Goal: Information Seeking & Learning: Learn about a topic

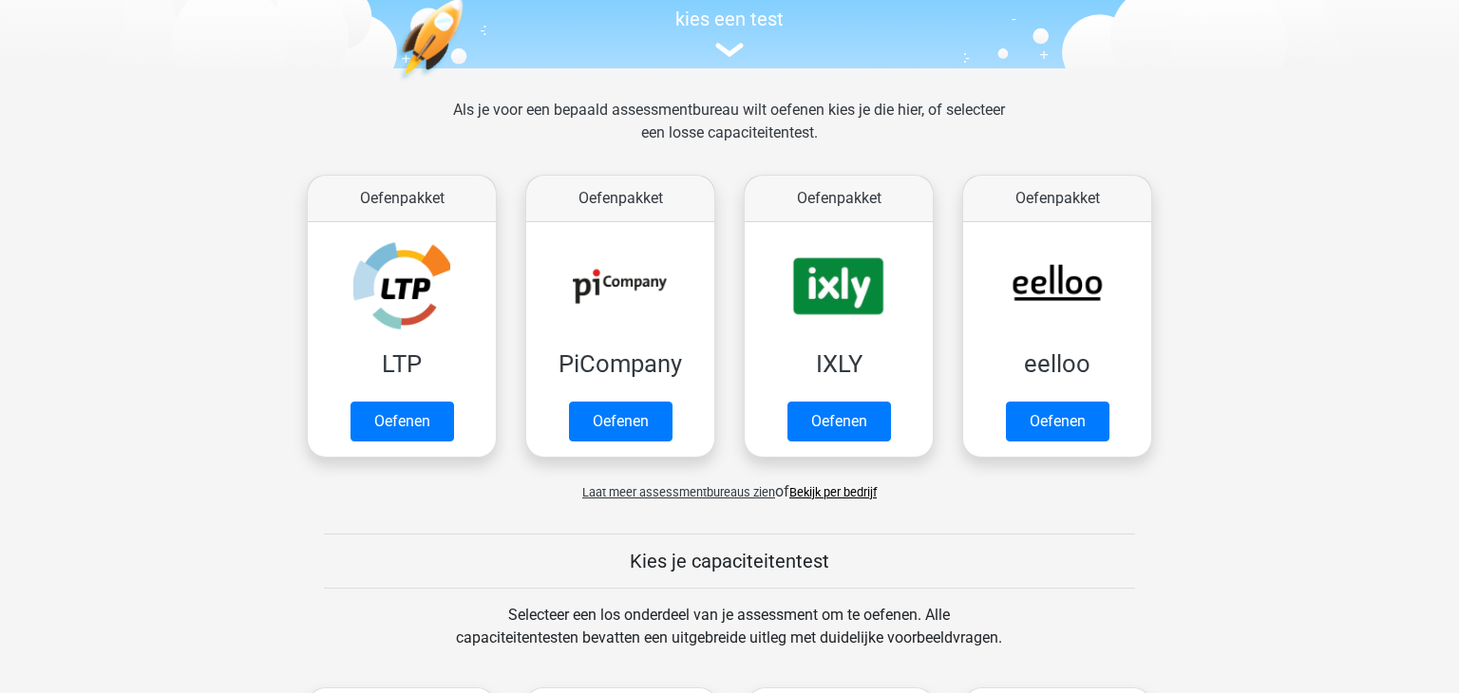
scroll to position [234, 0]
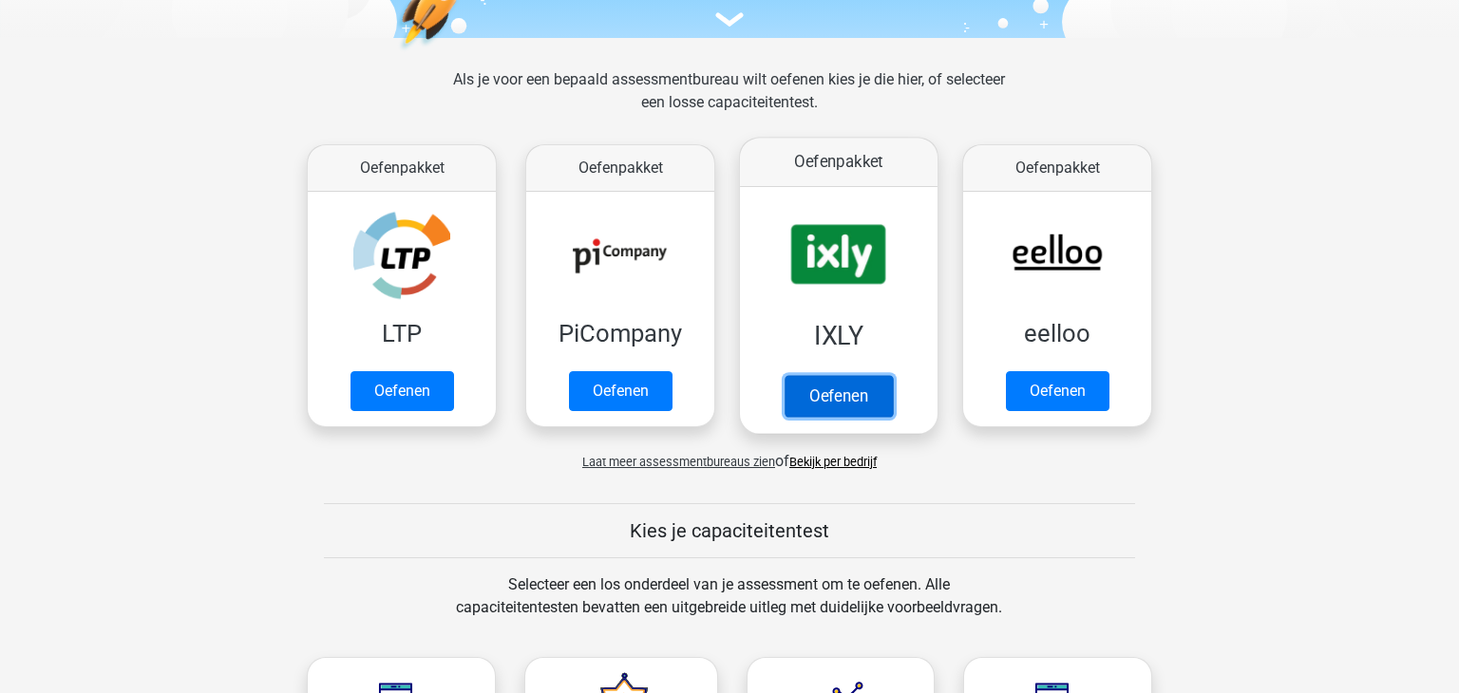
click at [839, 408] on link "Oefenen" at bounding box center [839, 396] width 108 height 42
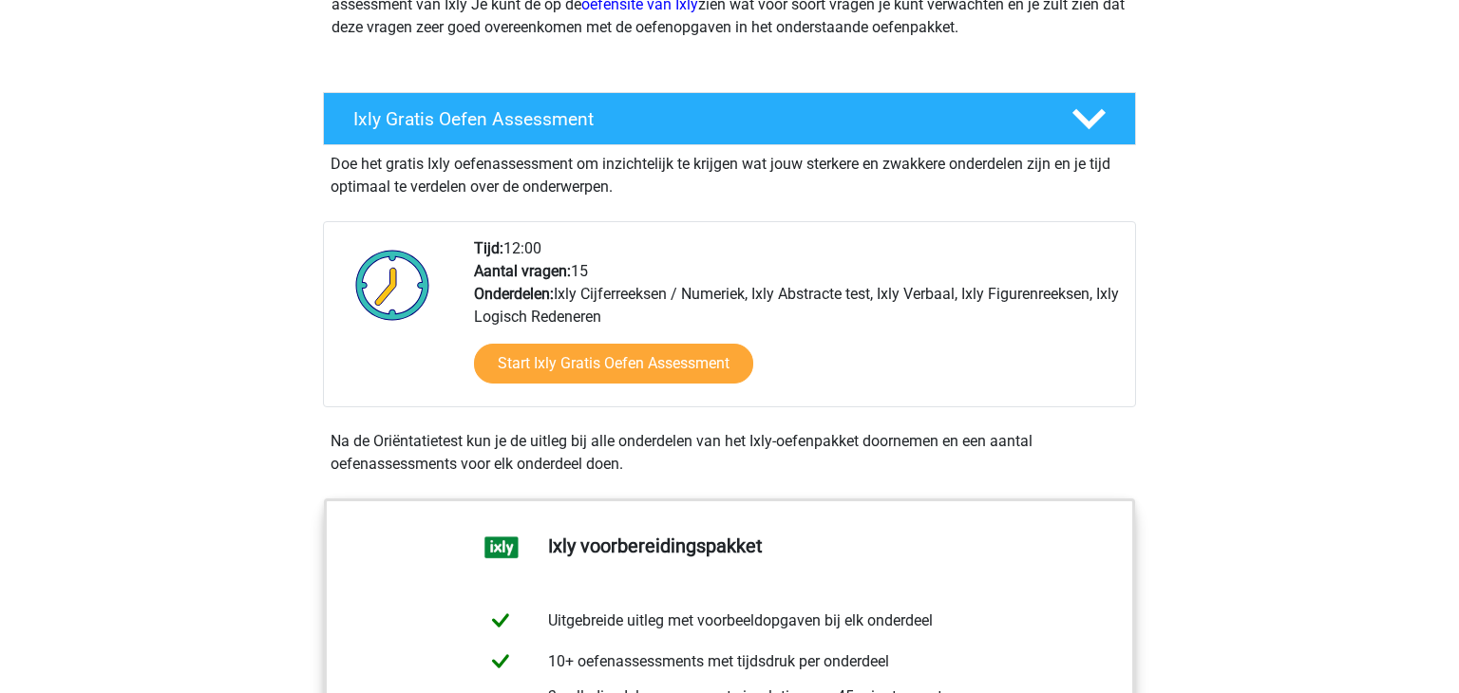
scroll to position [291, 0]
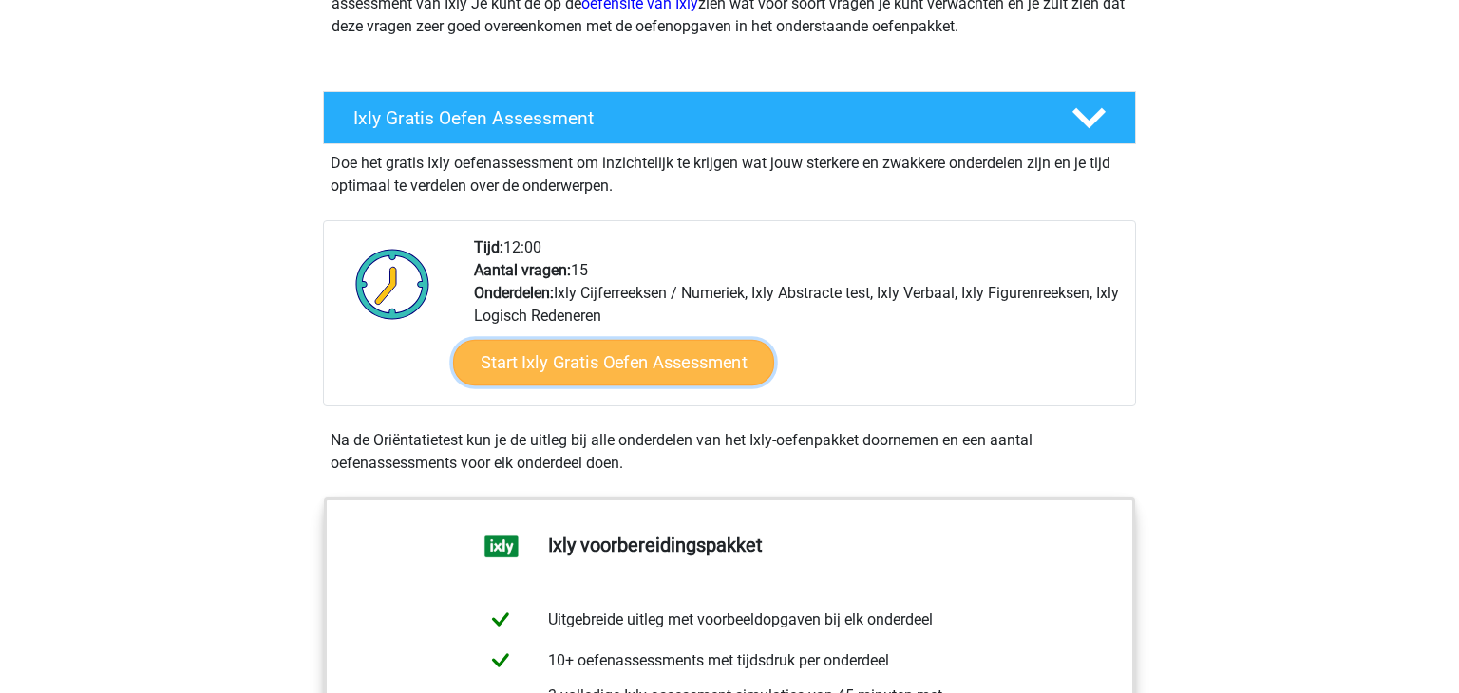
click at [651, 376] on link "Start Ixly Gratis Oefen Assessment" at bounding box center [613, 363] width 321 height 46
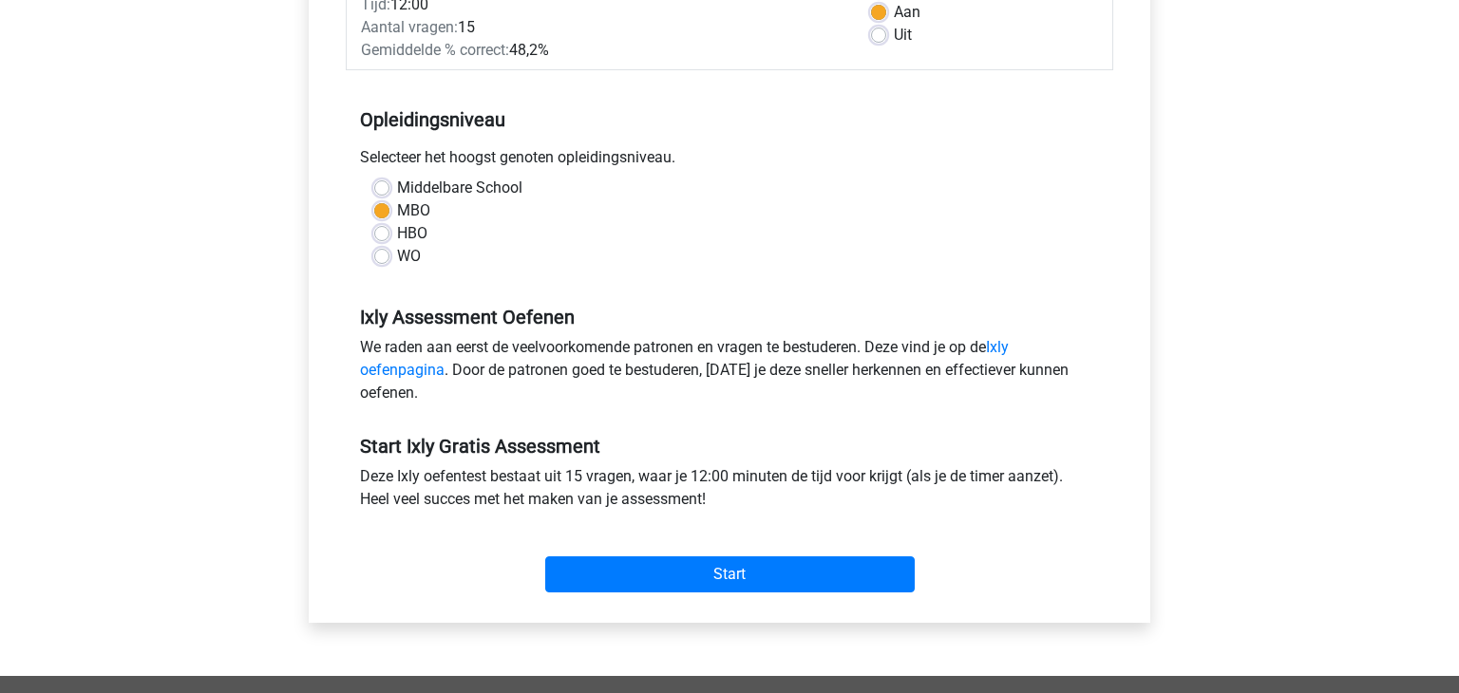
scroll to position [317, 0]
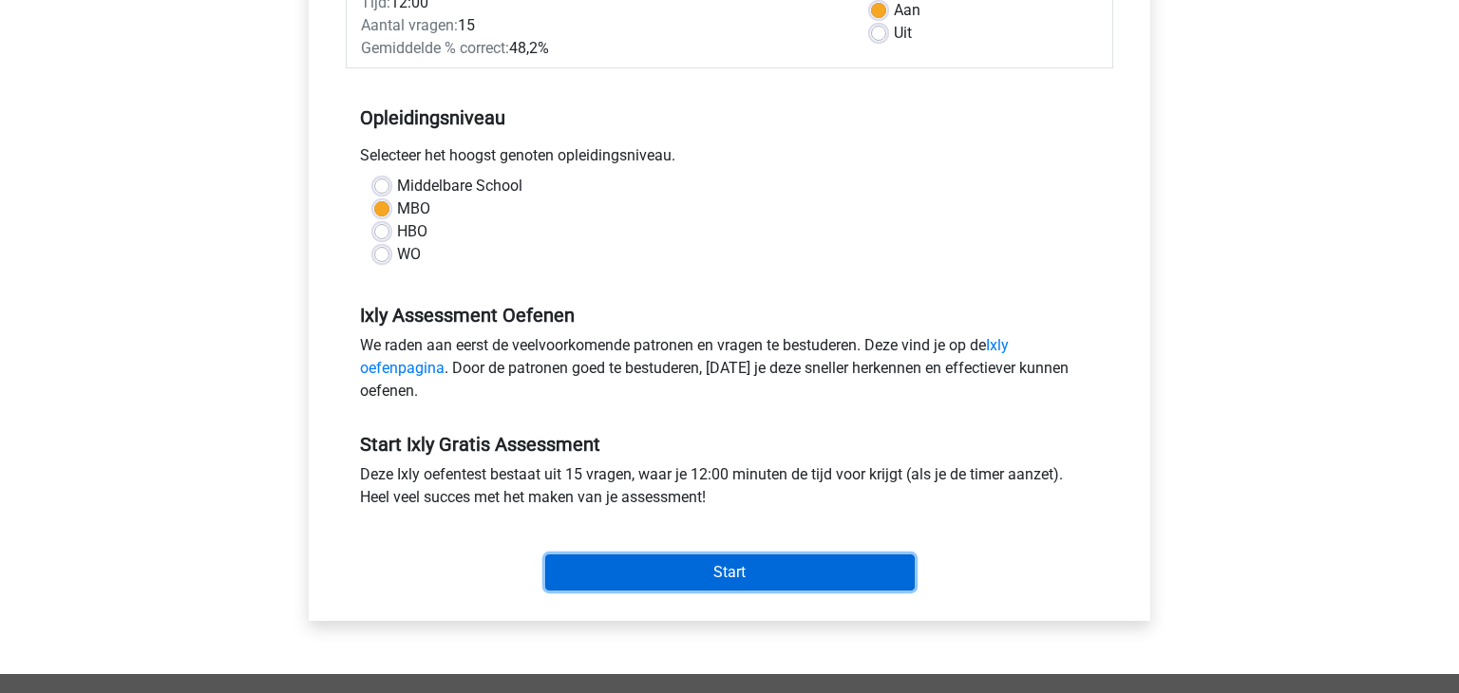
click at [722, 563] on input "Start" at bounding box center [729, 573] width 369 height 36
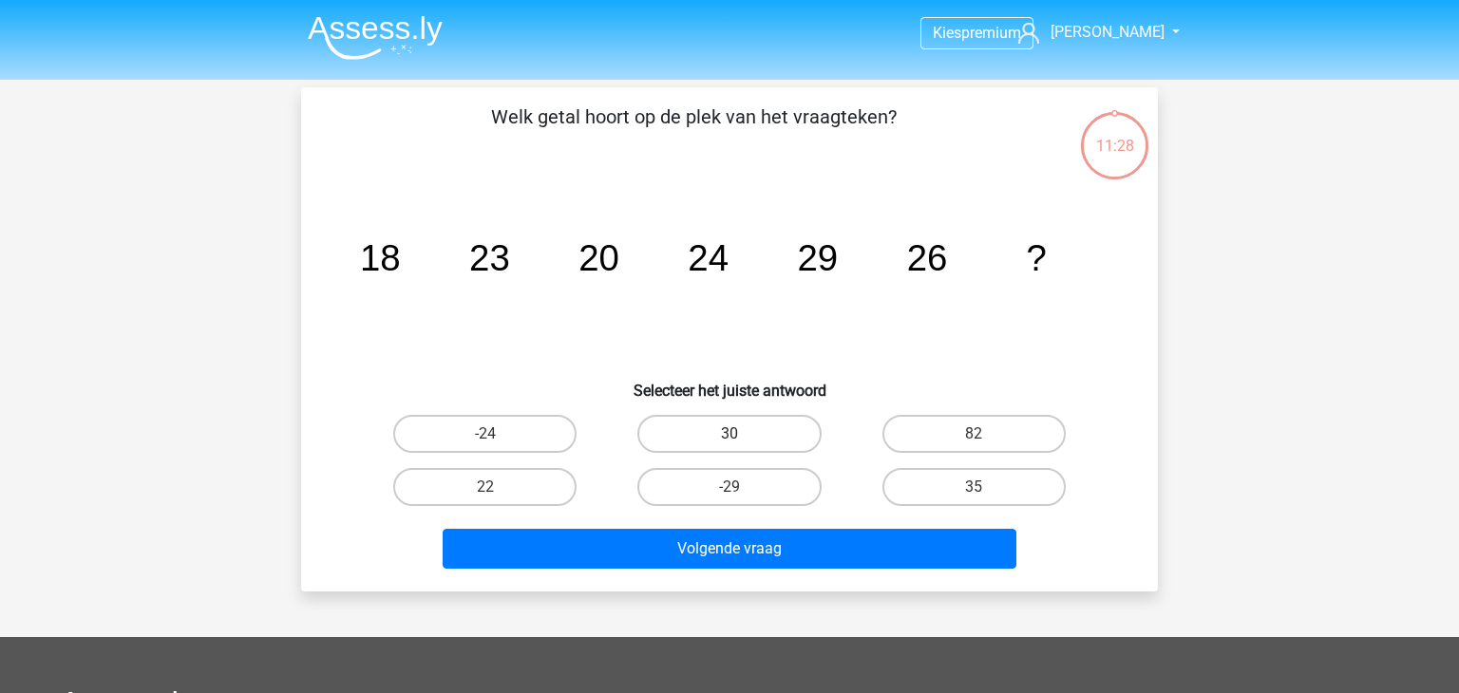
click at [673, 424] on label "30" at bounding box center [728, 434] width 183 height 38
click at [729, 434] on input "30" at bounding box center [735, 440] width 12 height 12
radio input "true"
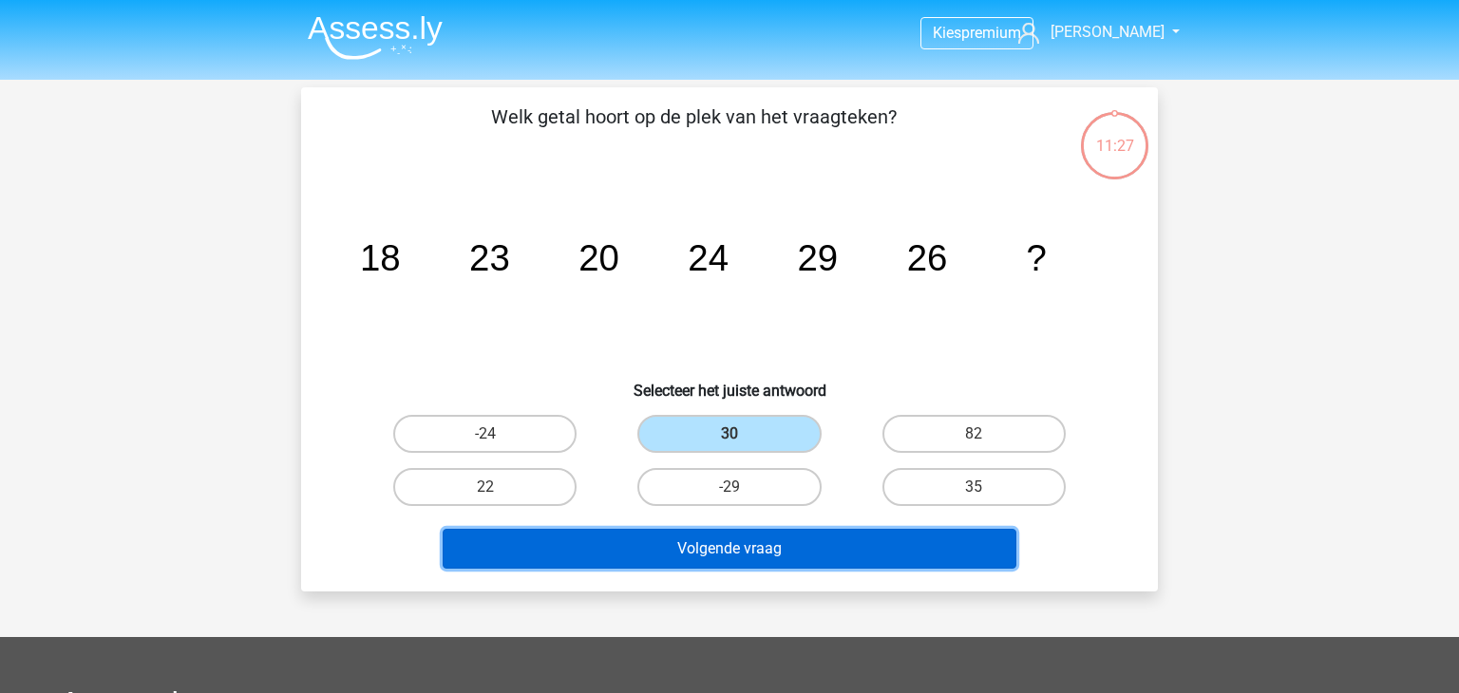
click at [675, 548] on button "Volgende vraag" at bounding box center [730, 549] width 575 height 40
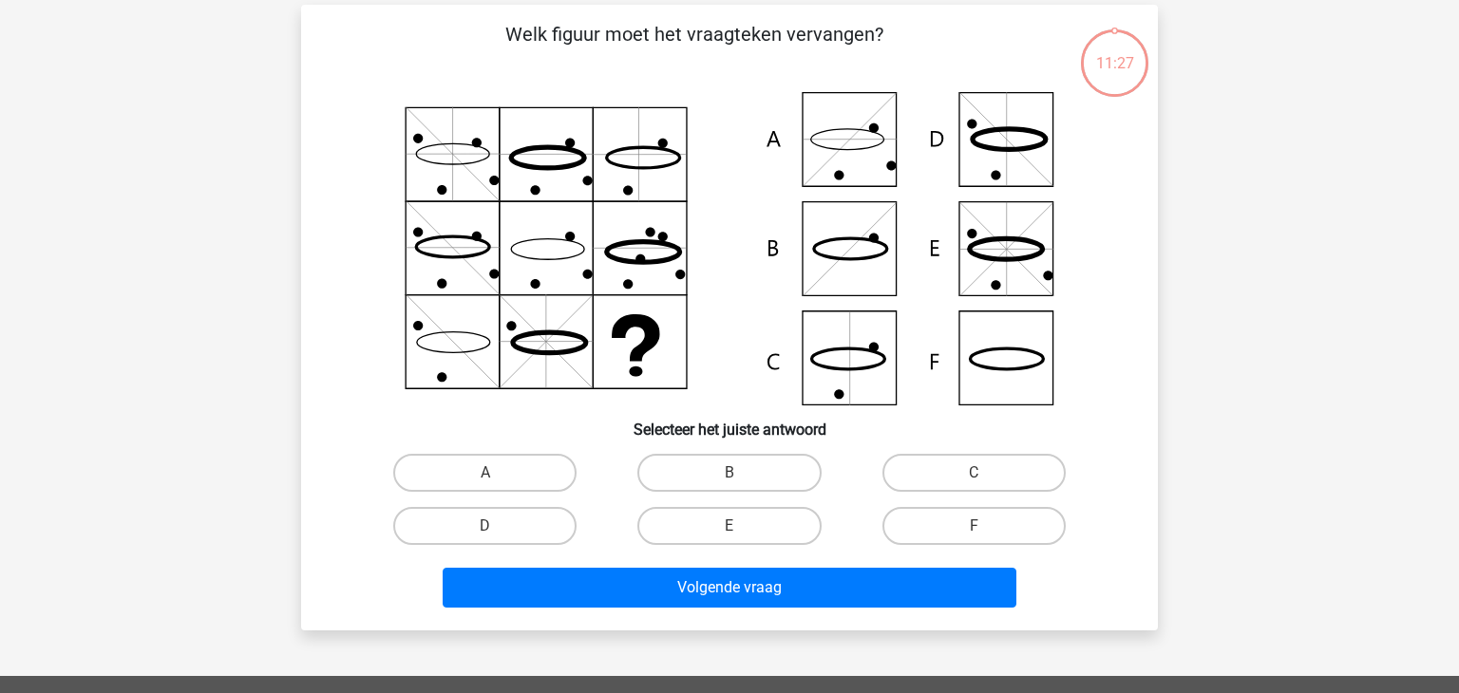
scroll to position [87, 0]
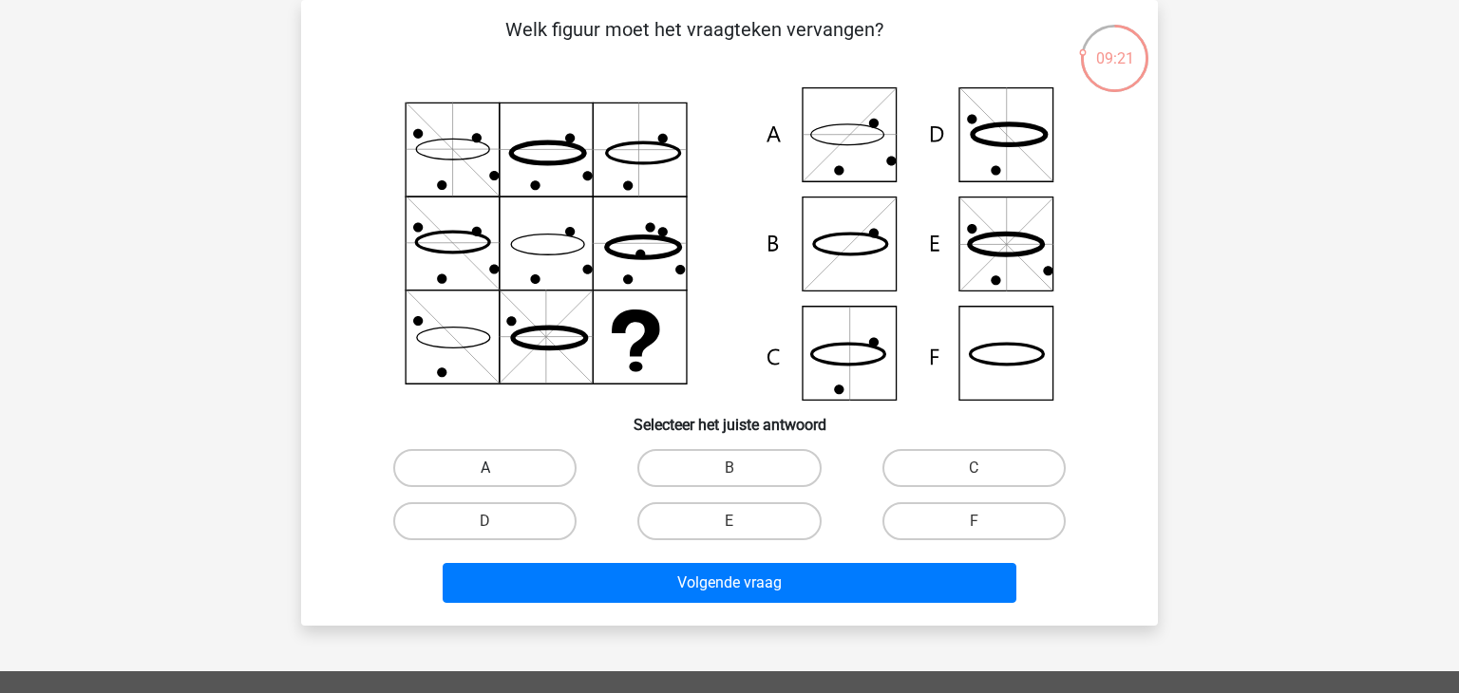
click at [535, 464] on label "A" at bounding box center [484, 468] width 183 height 38
click at [498, 468] on input "A" at bounding box center [491, 474] width 12 height 12
radio input "true"
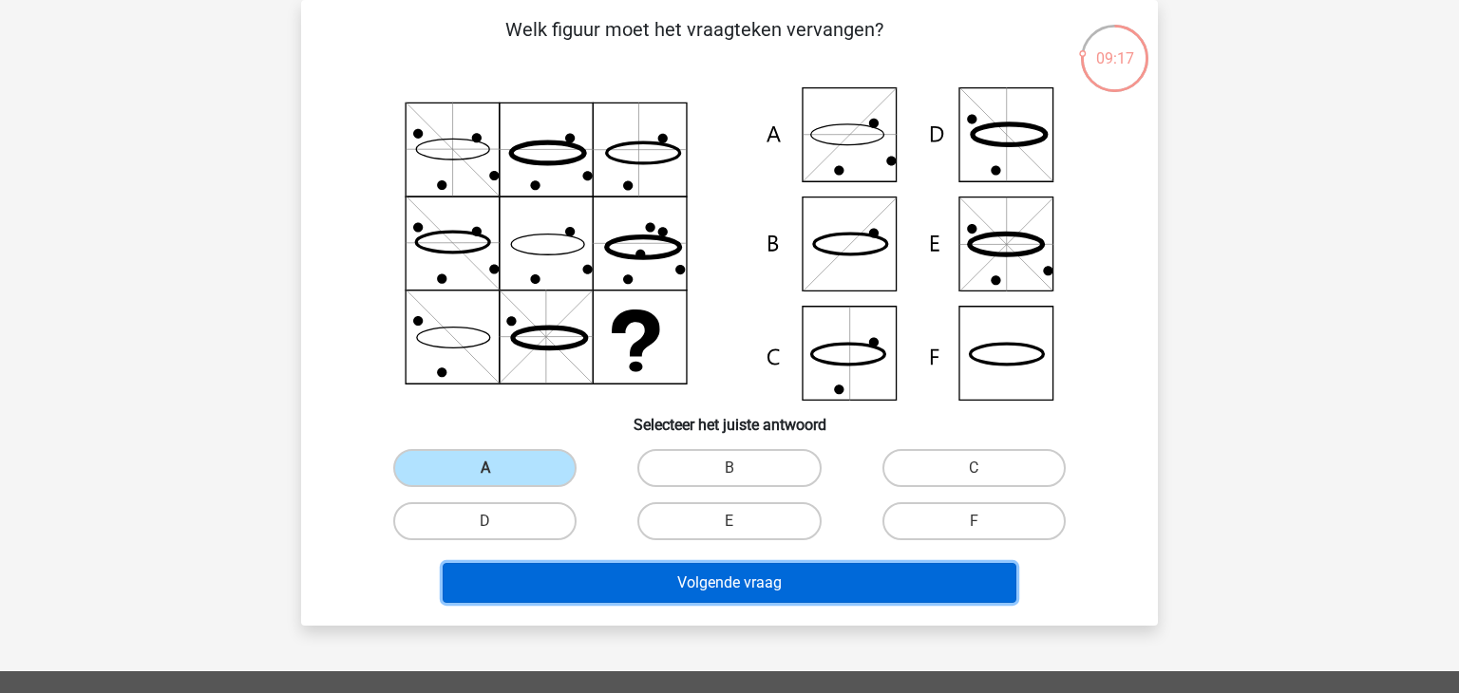
click at [672, 568] on button "Volgende vraag" at bounding box center [730, 583] width 575 height 40
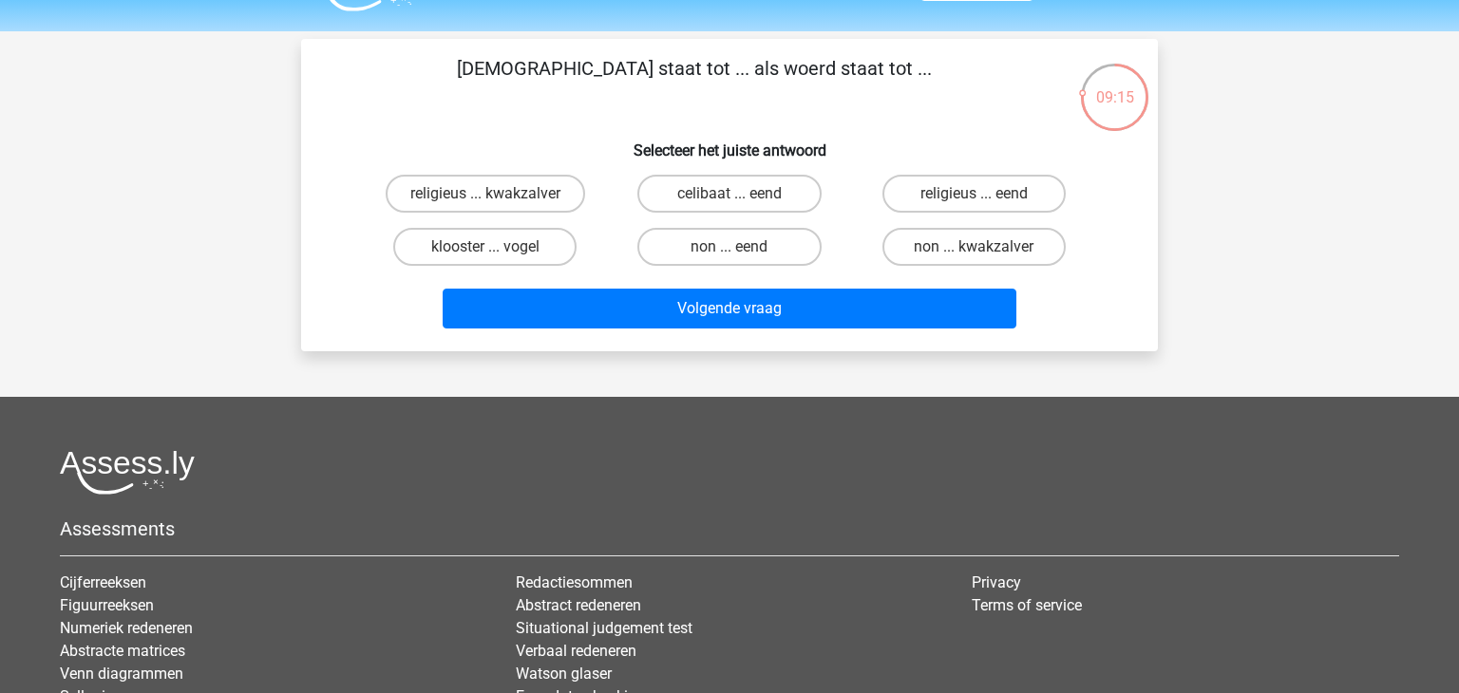
scroll to position [0, 0]
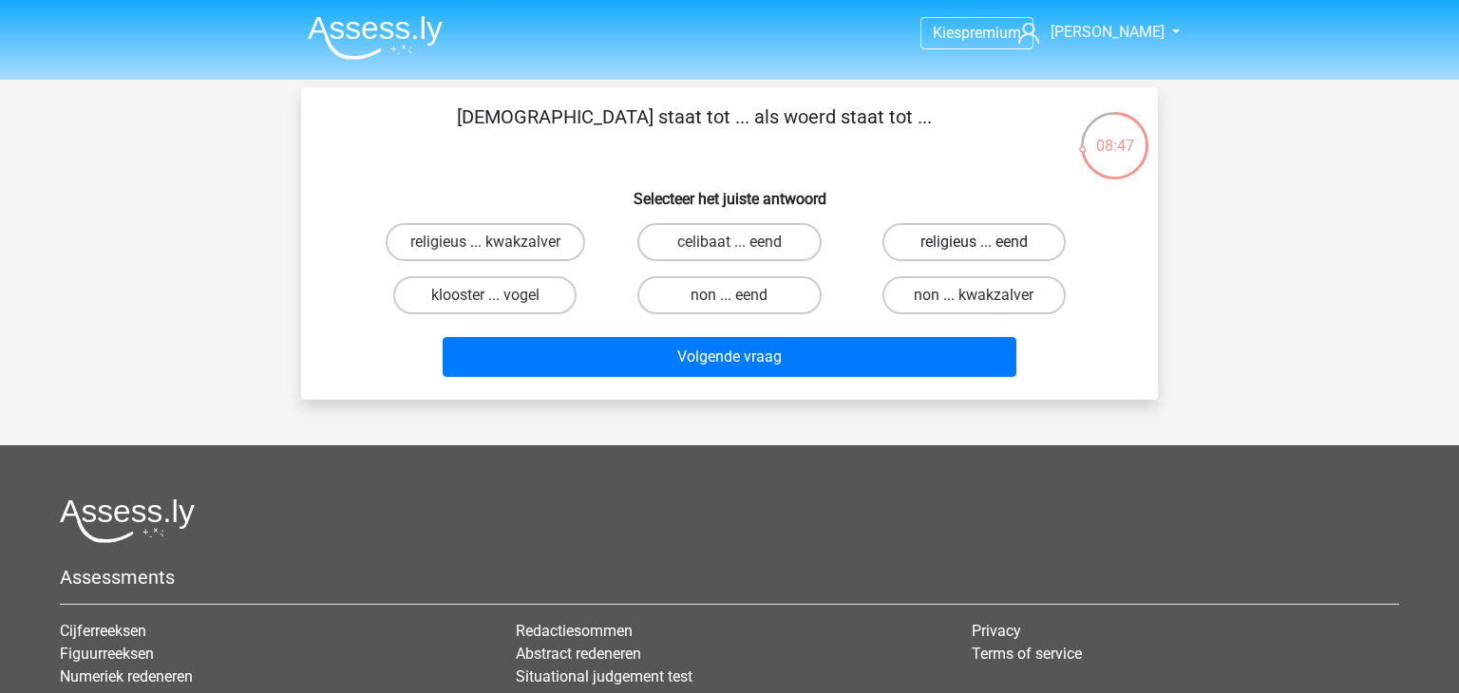
click at [999, 227] on label "religieus ... eend" at bounding box center [973, 242] width 183 height 38
click at [986, 242] on input "religieus ... eend" at bounding box center [980, 248] width 12 height 12
radio input "true"
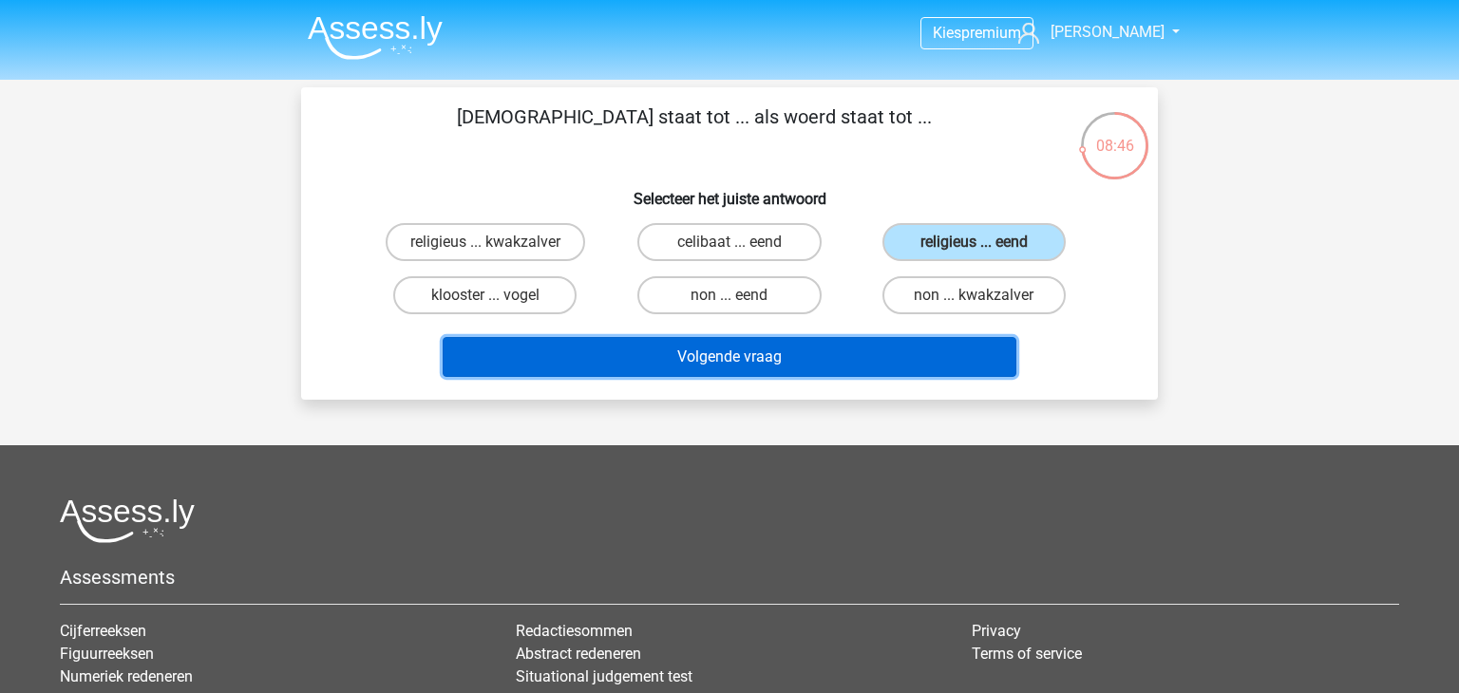
click at [869, 353] on button "Volgende vraag" at bounding box center [730, 357] width 575 height 40
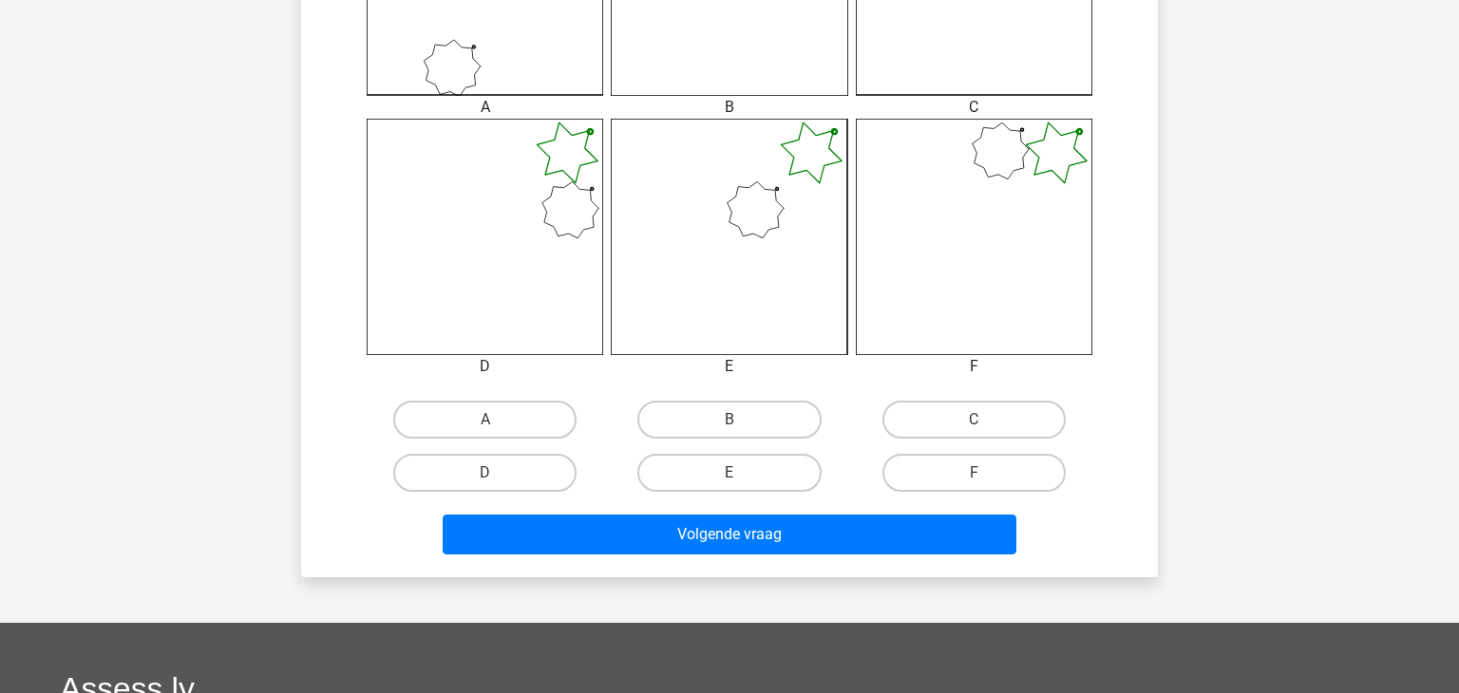
scroll to position [671, 0]
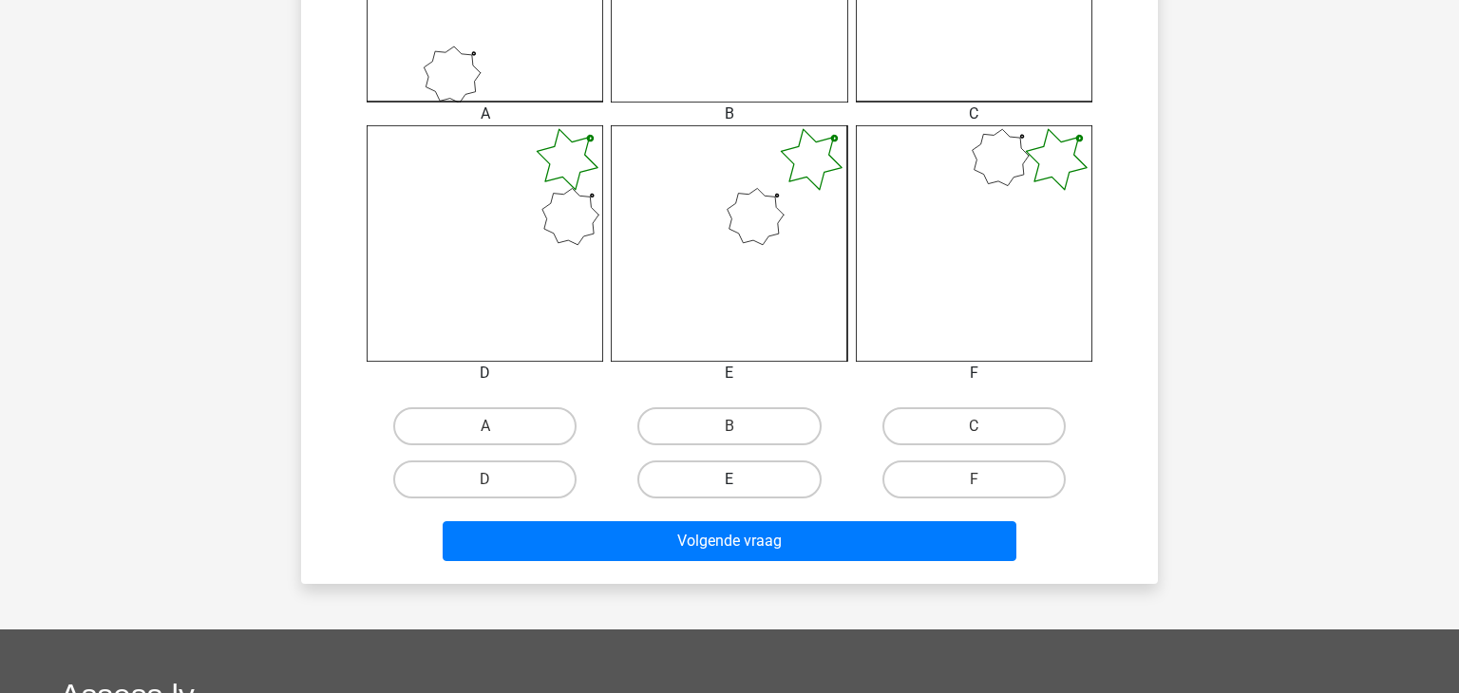
click at [758, 480] on label "E" at bounding box center [728, 480] width 183 height 38
click at [742, 480] on input "E" at bounding box center [735, 486] width 12 height 12
radio input "true"
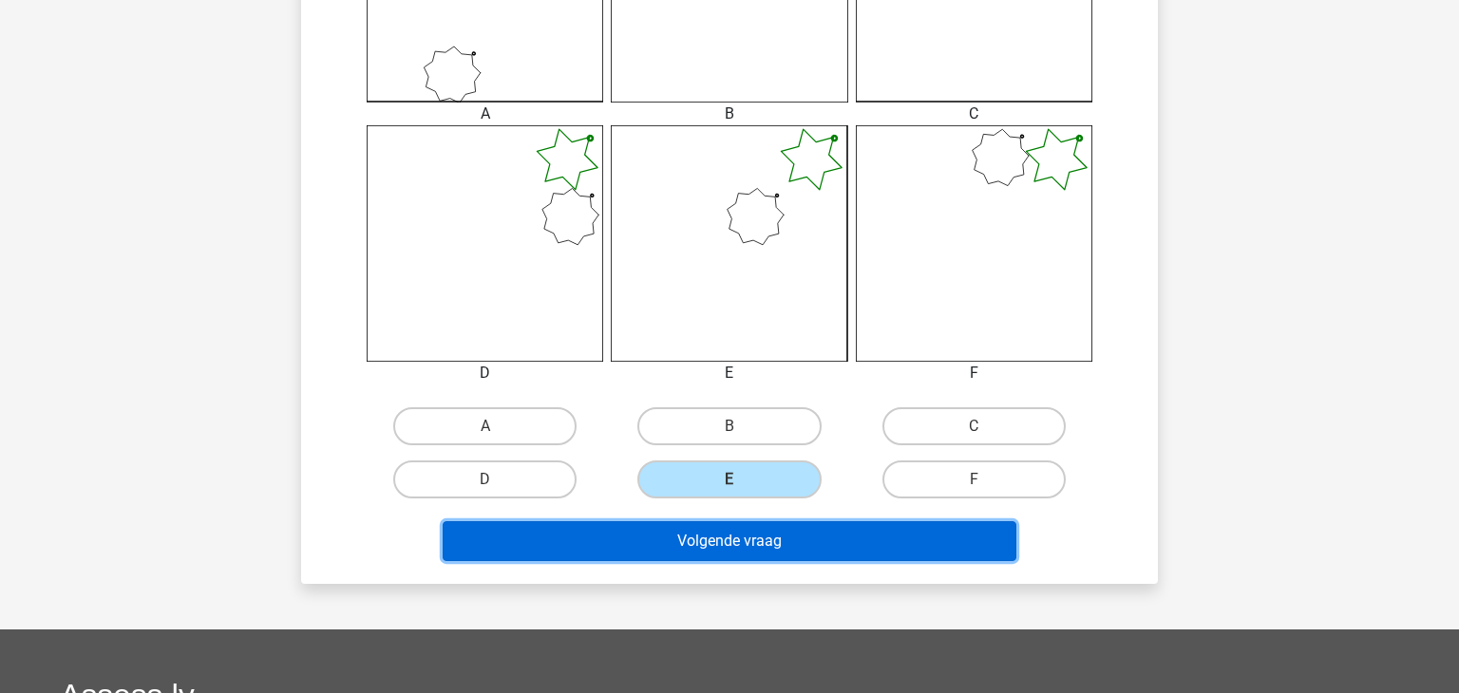
click at [785, 546] on button "Volgende vraag" at bounding box center [730, 541] width 575 height 40
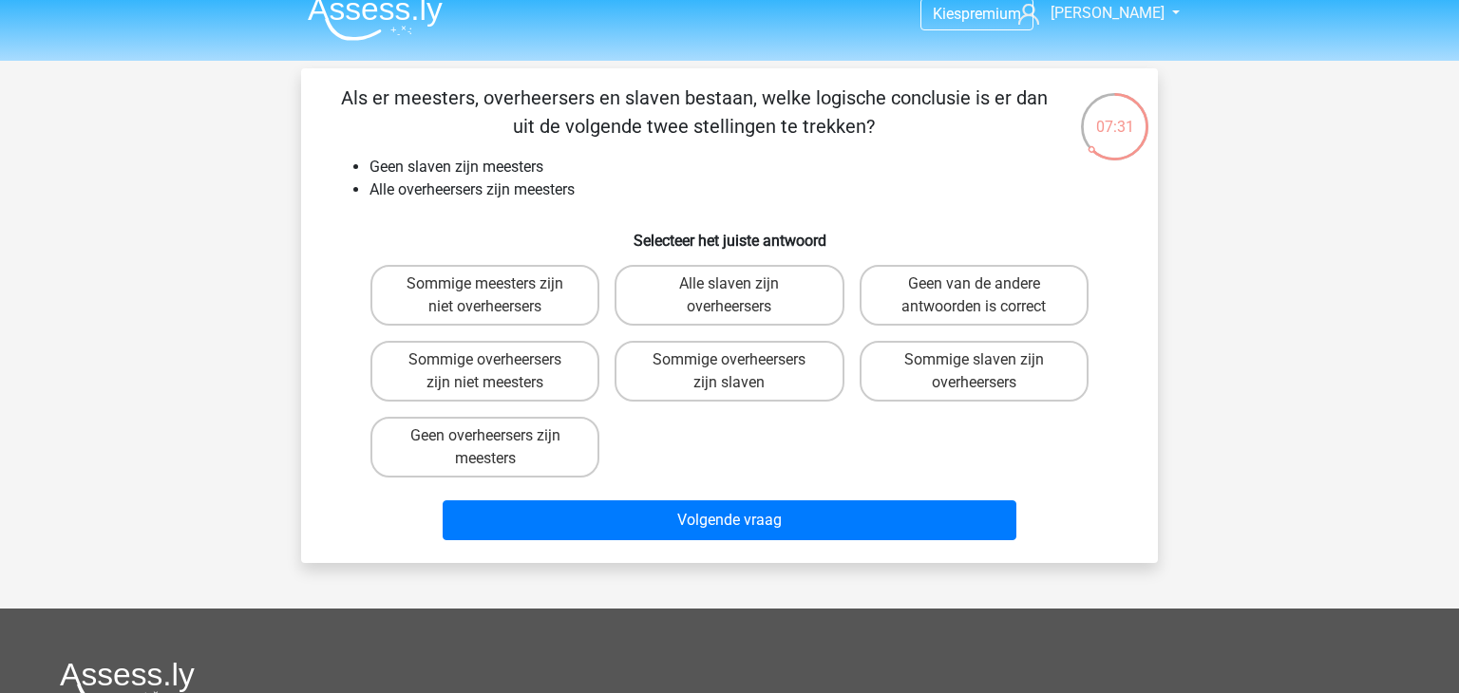
scroll to position [0, 0]
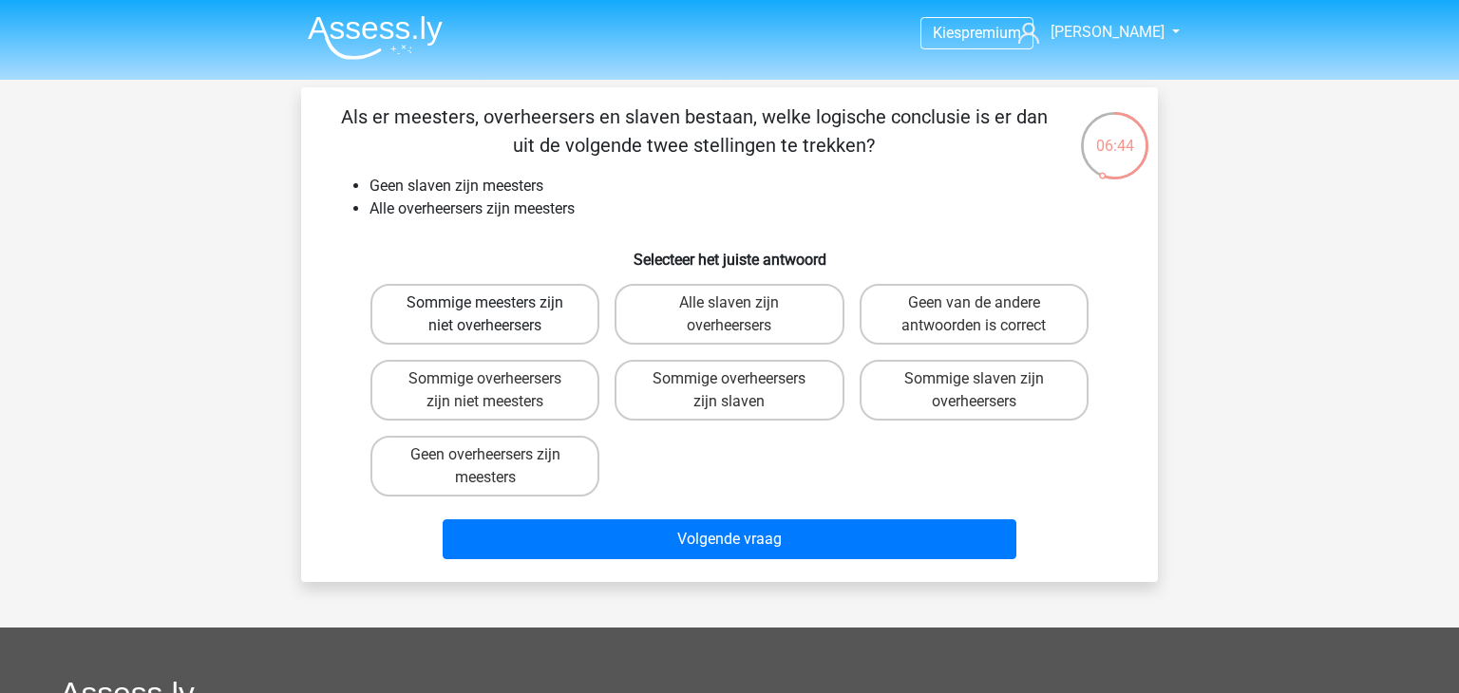
click at [556, 328] on label "Sommige meesters zijn niet overheersers" at bounding box center [484, 314] width 229 height 61
click at [498, 315] on input "Sommige meesters zijn niet overheersers" at bounding box center [491, 309] width 12 height 12
radio input "true"
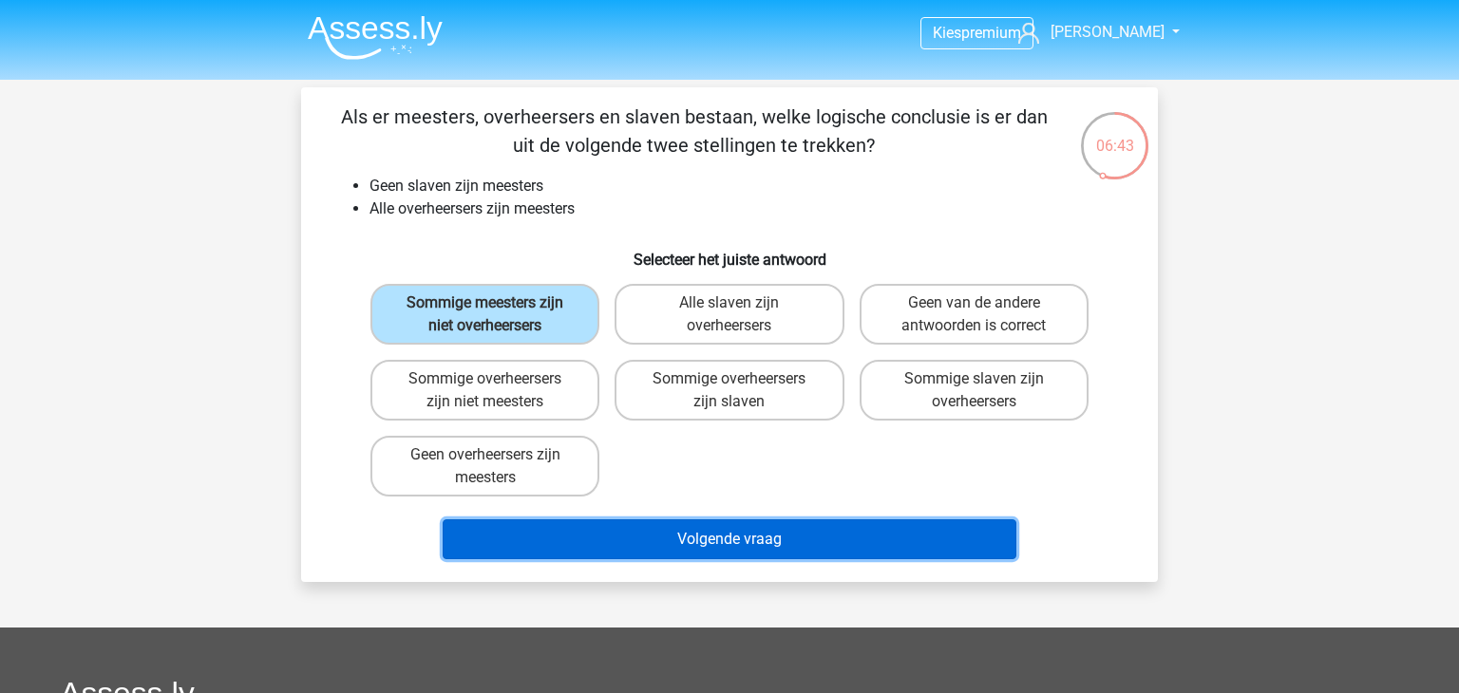
click at [750, 547] on button "Volgende vraag" at bounding box center [730, 540] width 575 height 40
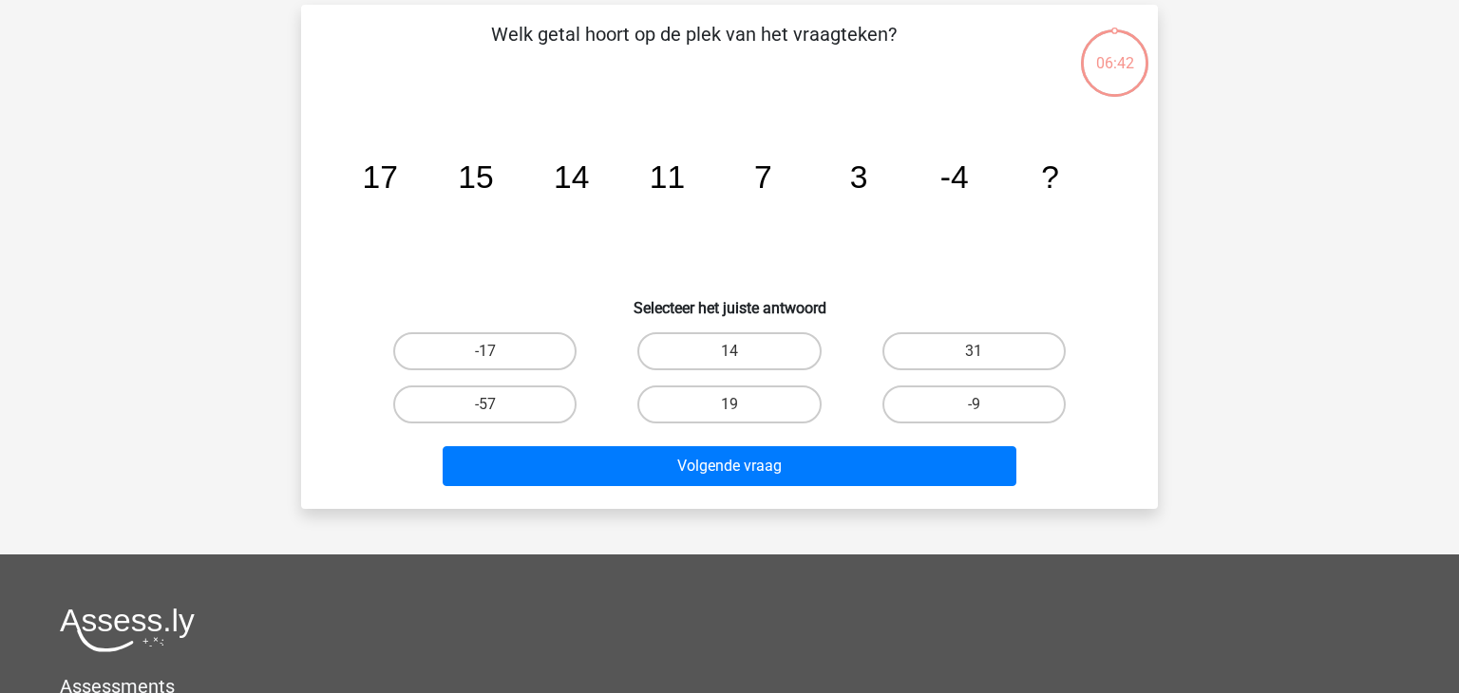
scroll to position [87, 0]
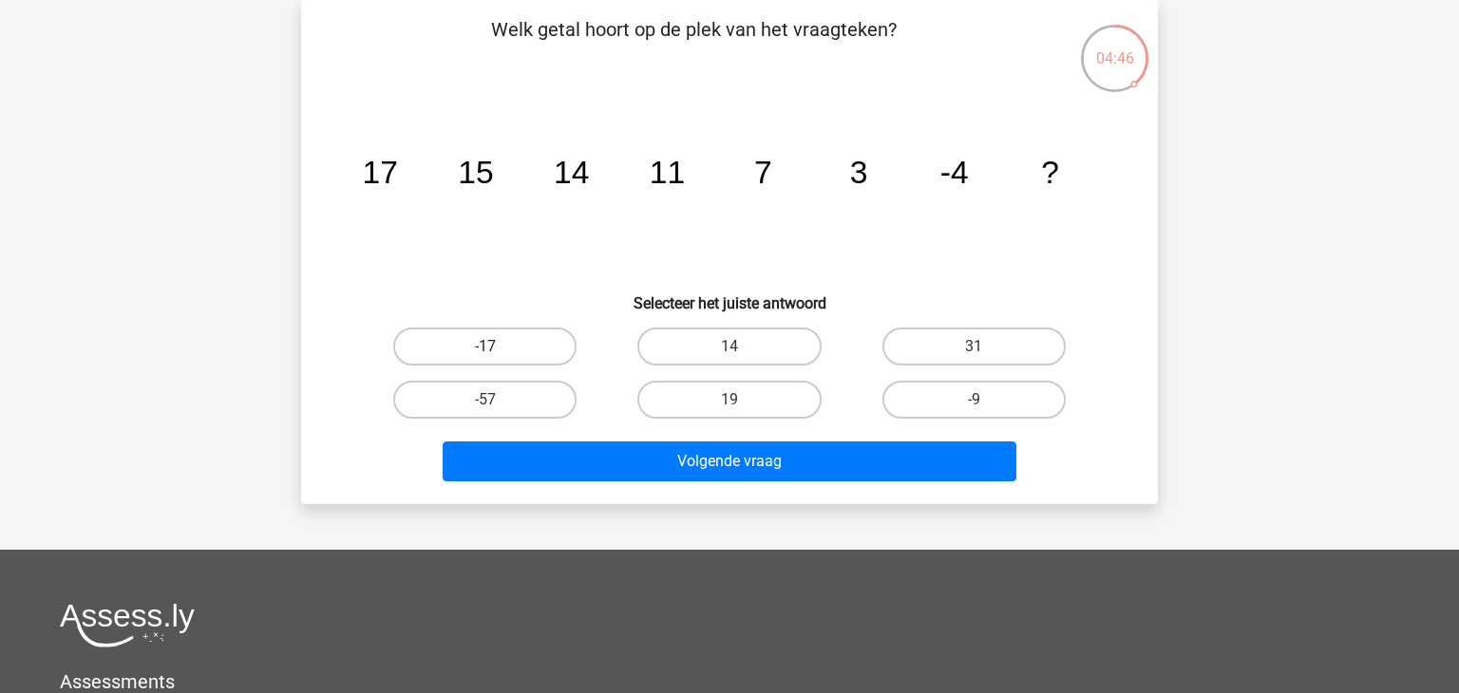
click at [538, 352] on label "-17" at bounding box center [484, 347] width 183 height 38
click at [498, 352] on input "-17" at bounding box center [491, 353] width 12 height 12
radio input "true"
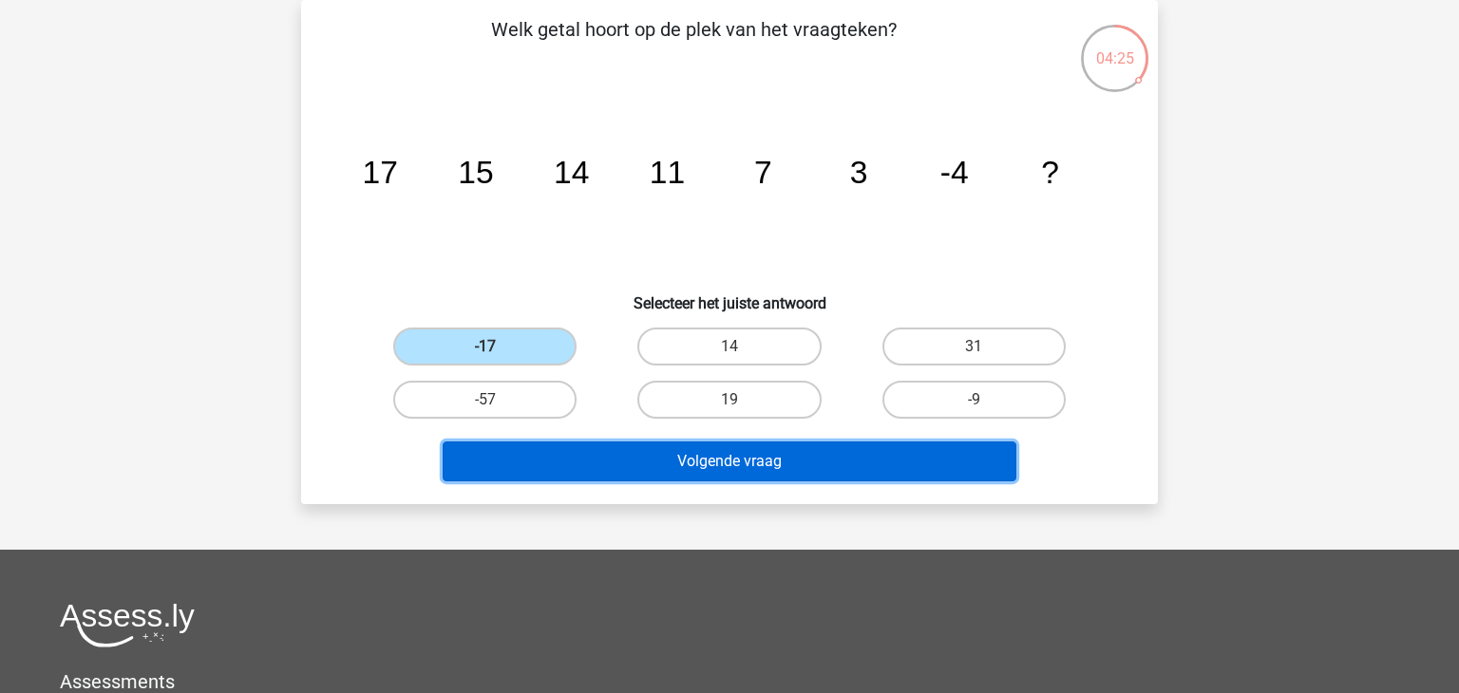
click at [659, 442] on button "Volgende vraag" at bounding box center [730, 462] width 575 height 40
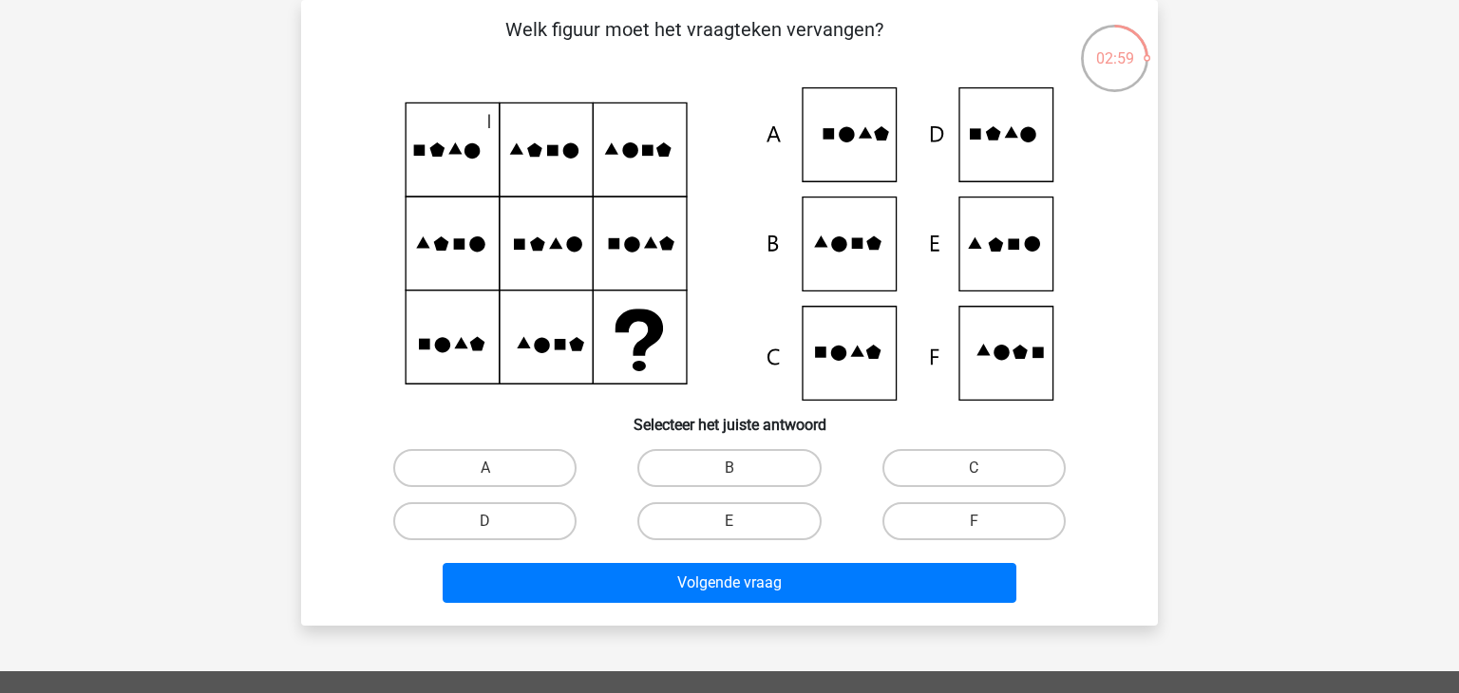
click at [923, 310] on icon at bounding box center [730, 243] width 766 height 313
click at [762, 513] on label "E" at bounding box center [728, 521] width 183 height 38
click at [742, 521] on input "E" at bounding box center [735, 527] width 12 height 12
radio input "true"
click at [977, 515] on label "F" at bounding box center [973, 521] width 183 height 38
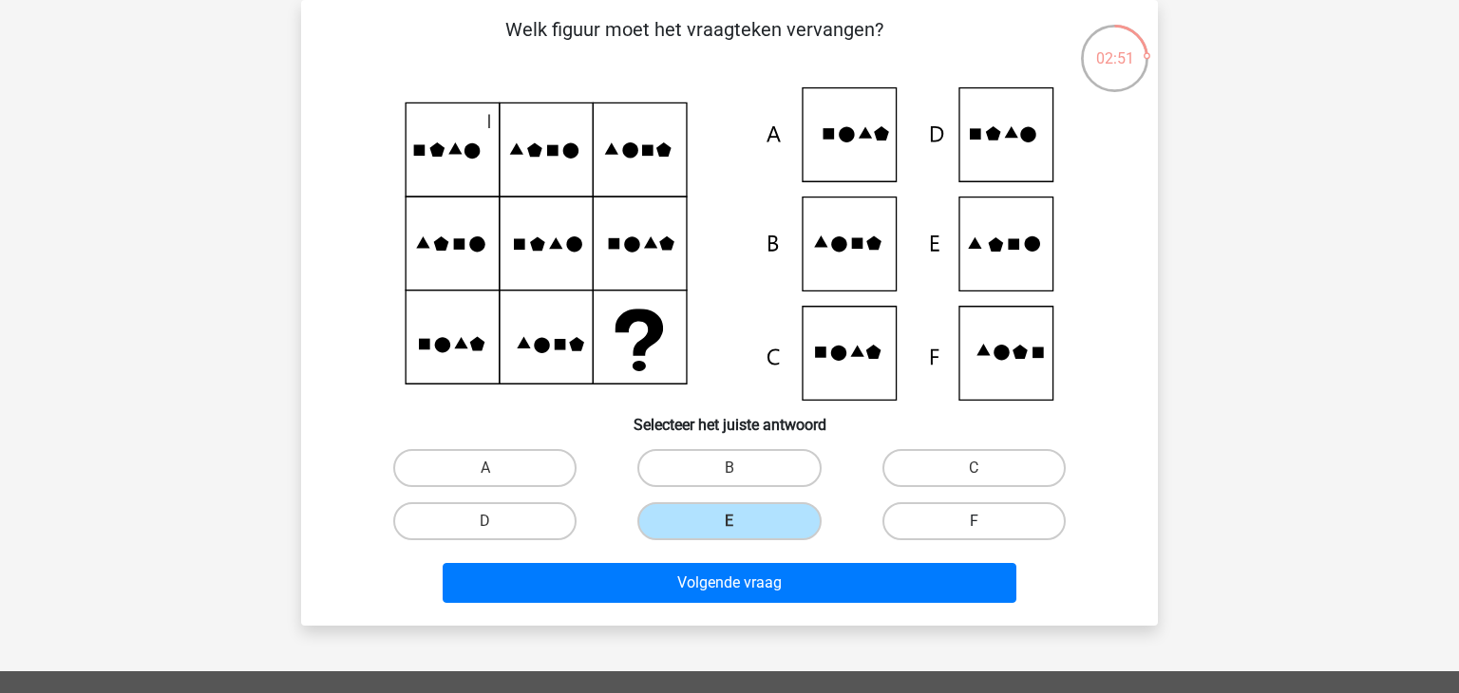
click at [977, 521] on input "F" at bounding box center [980, 527] width 12 height 12
radio input "true"
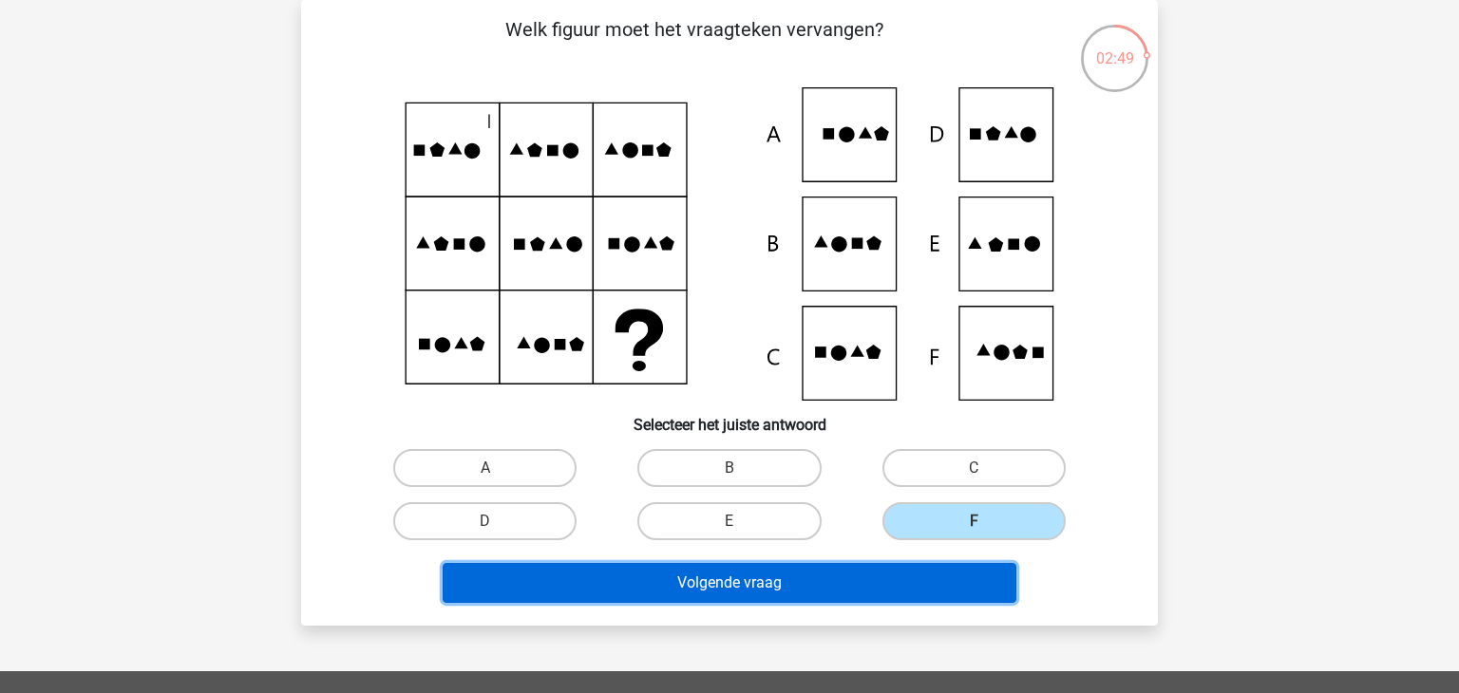
click at [871, 579] on button "Volgende vraag" at bounding box center [730, 583] width 575 height 40
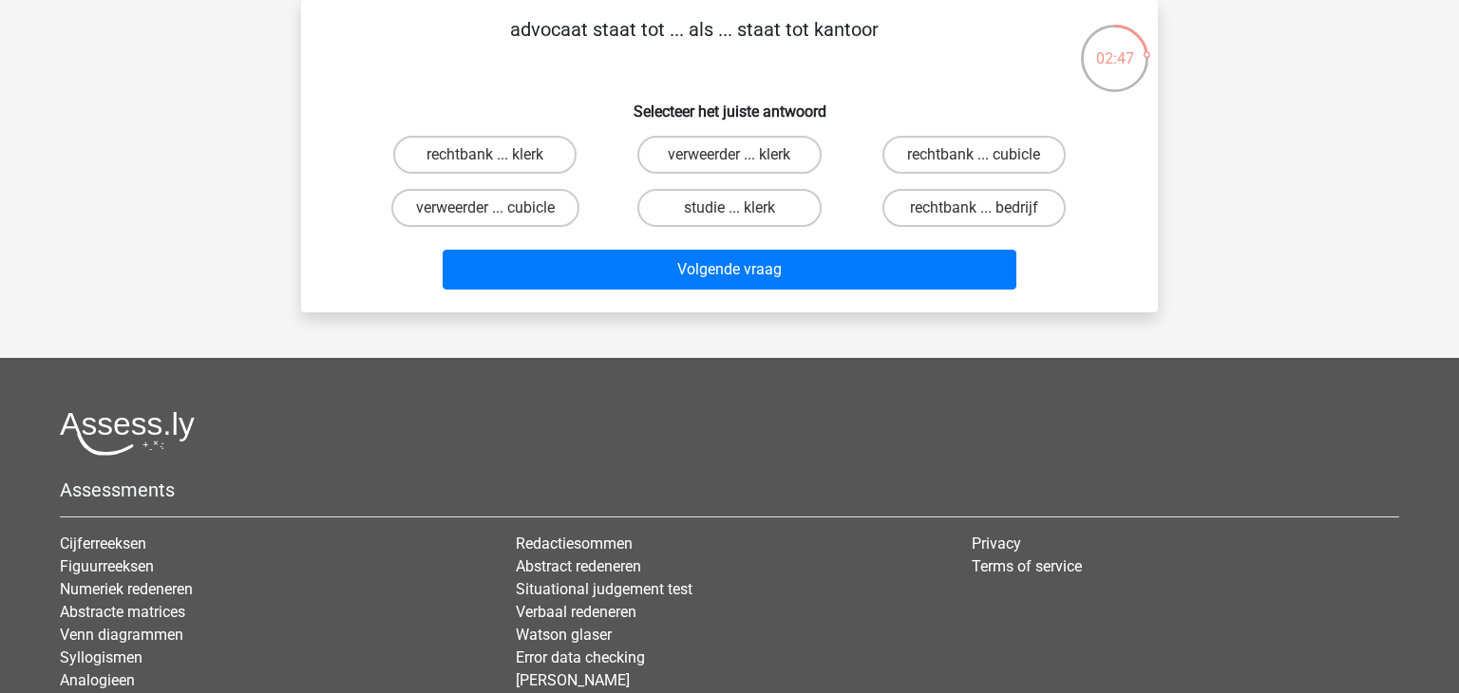
scroll to position [0, 0]
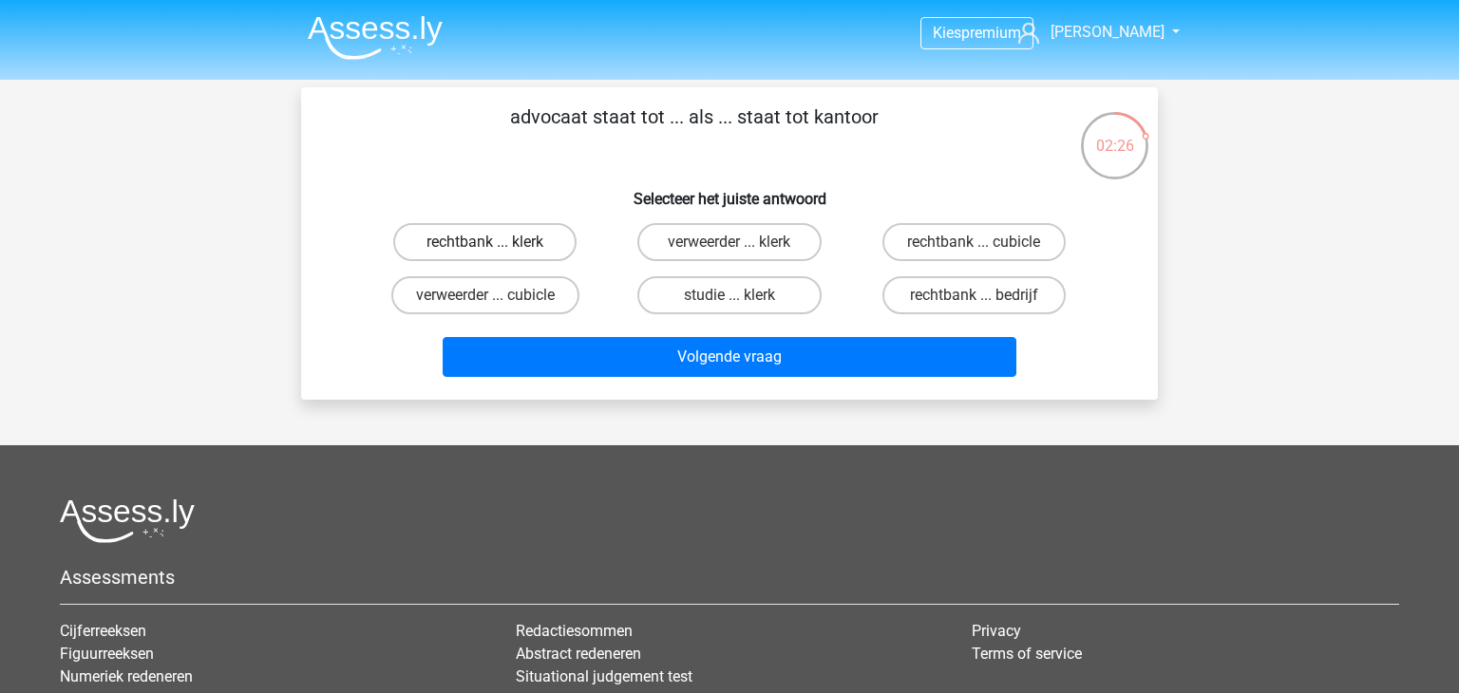
click at [533, 242] on label "rechtbank ... klerk" at bounding box center [484, 242] width 183 height 38
click at [498, 242] on input "rechtbank ... klerk" at bounding box center [491, 248] width 12 height 12
radio input "true"
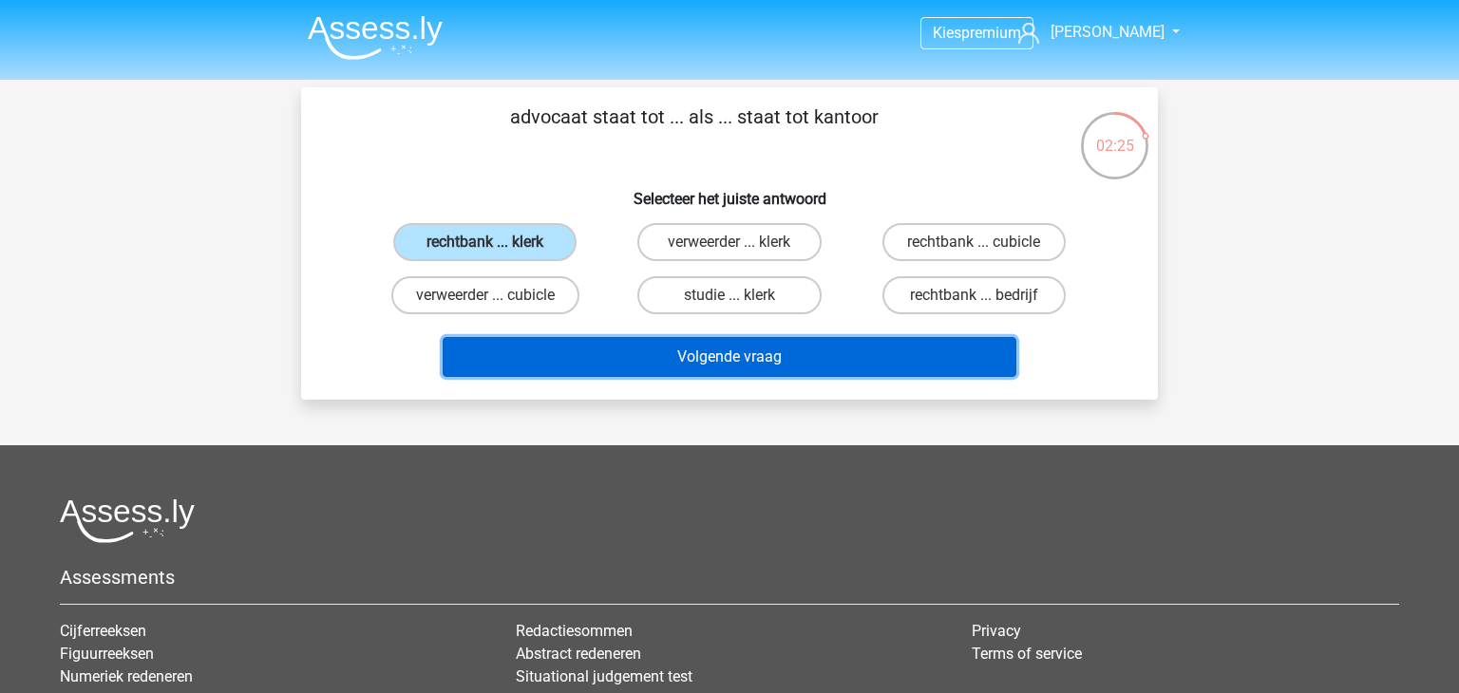
click at [622, 360] on button "Volgende vraag" at bounding box center [730, 357] width 575 height 40
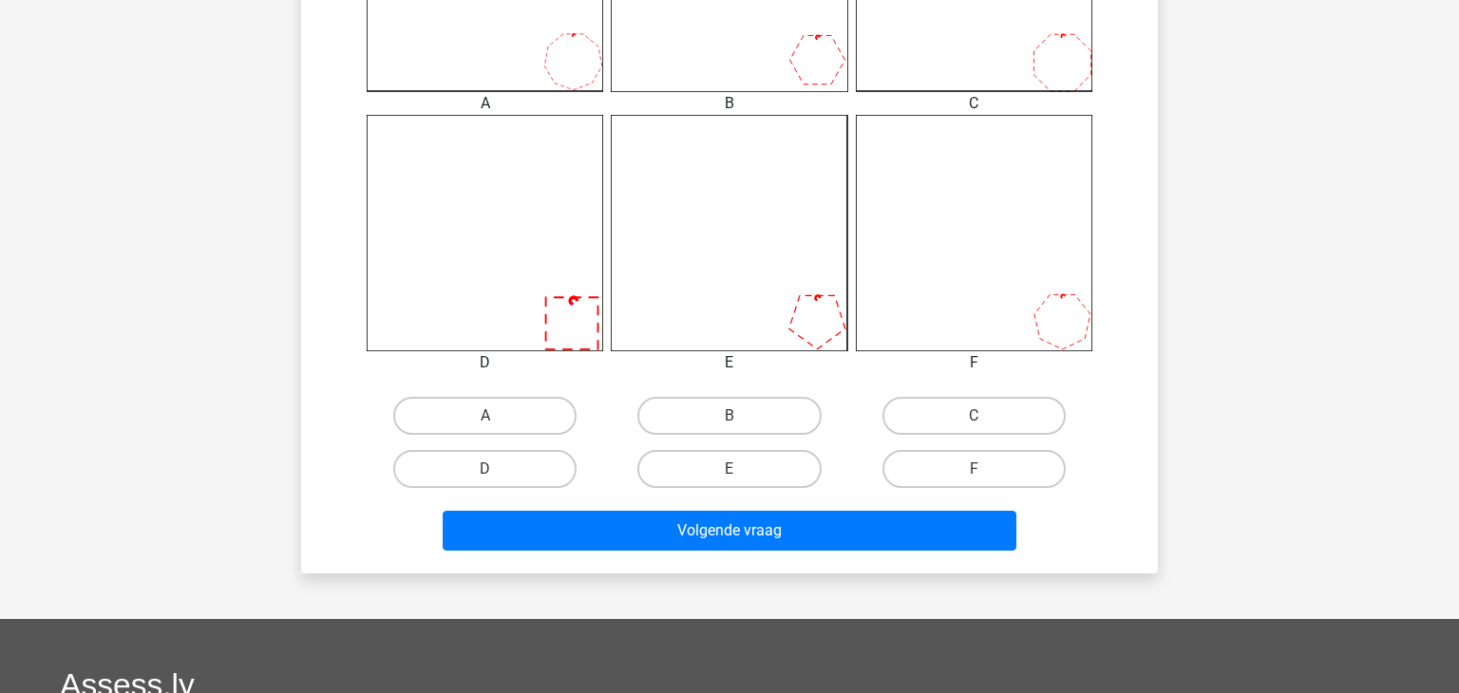
scroll to position [680, 0]
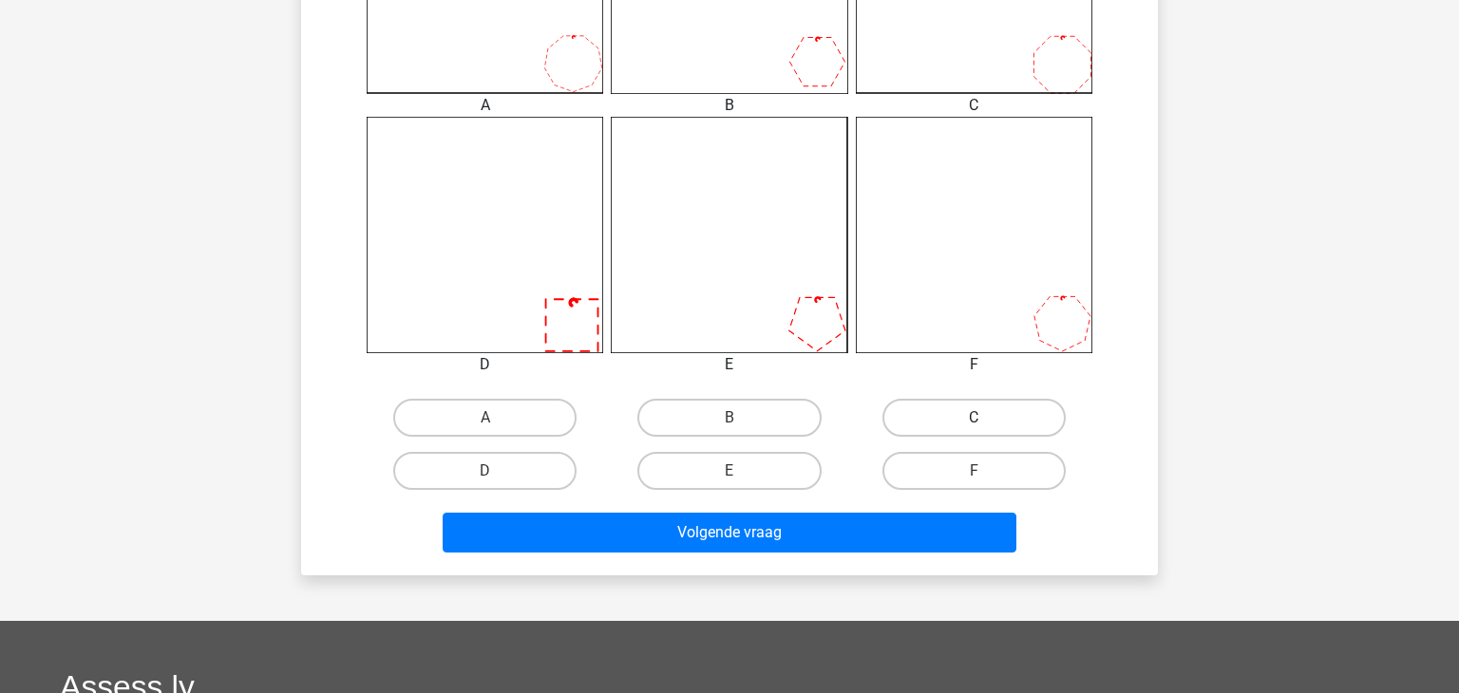
click at [933, 414] on label "C" at bounding box center [973, 418] width 183 height 38
click at [974, 418] on input "C" at bounding box center [980, 424] width 12 height 12
radio input "true"
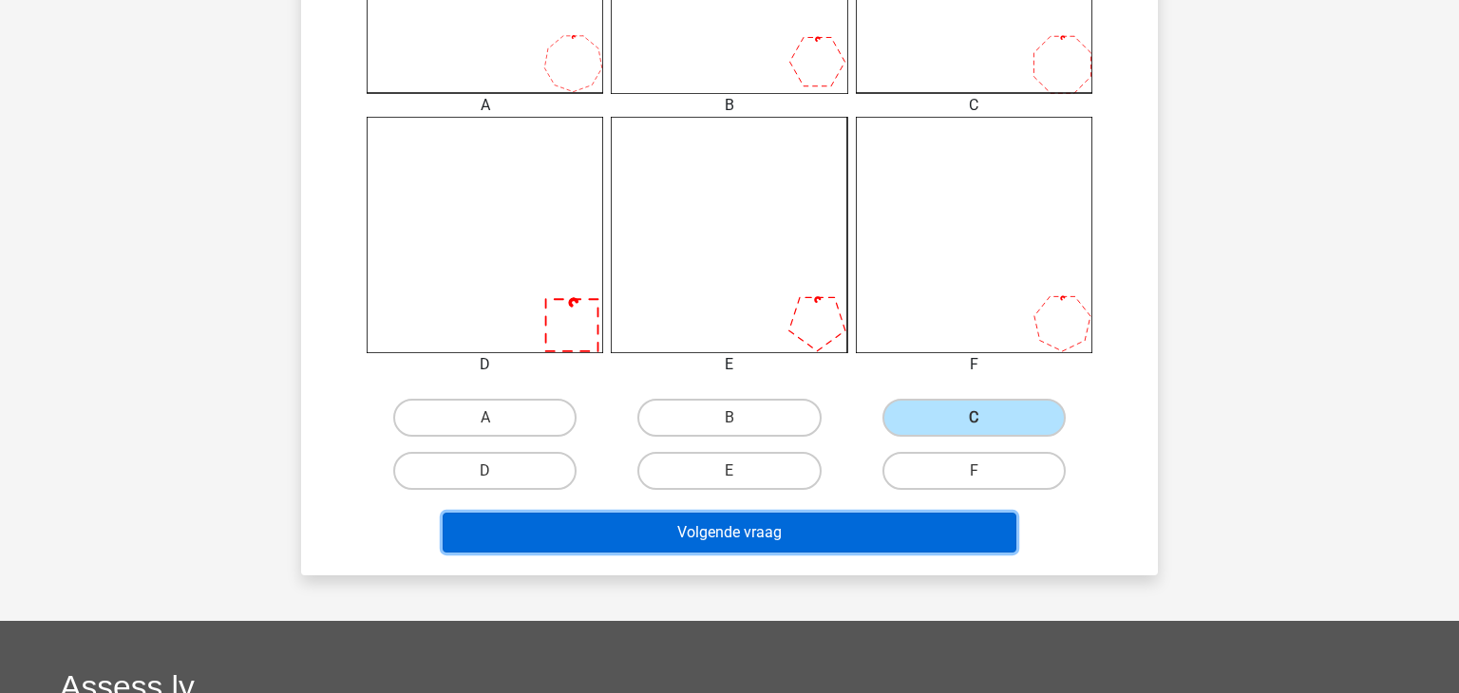
click at [835, 521] on button "Volgende vraag" at bounding box center [730, 533] width 575 height 40
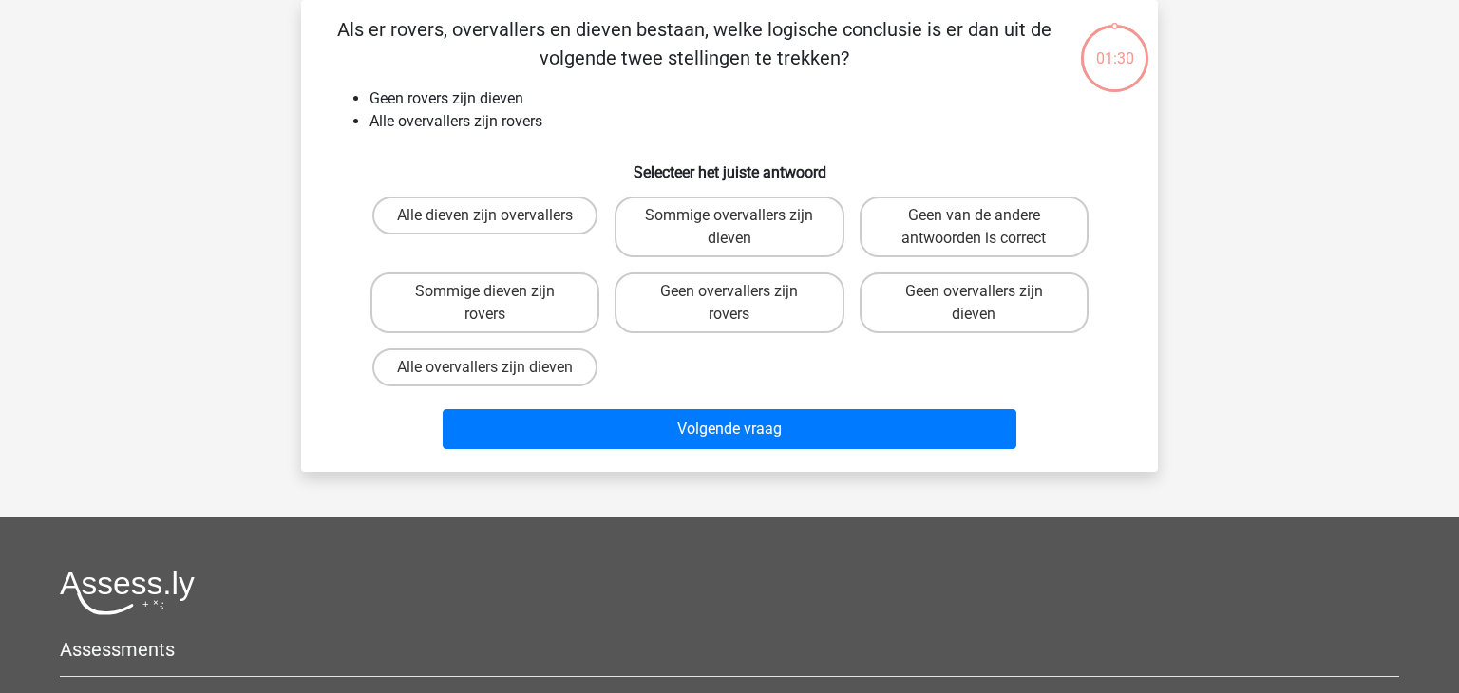
scroll to position [0, 0]
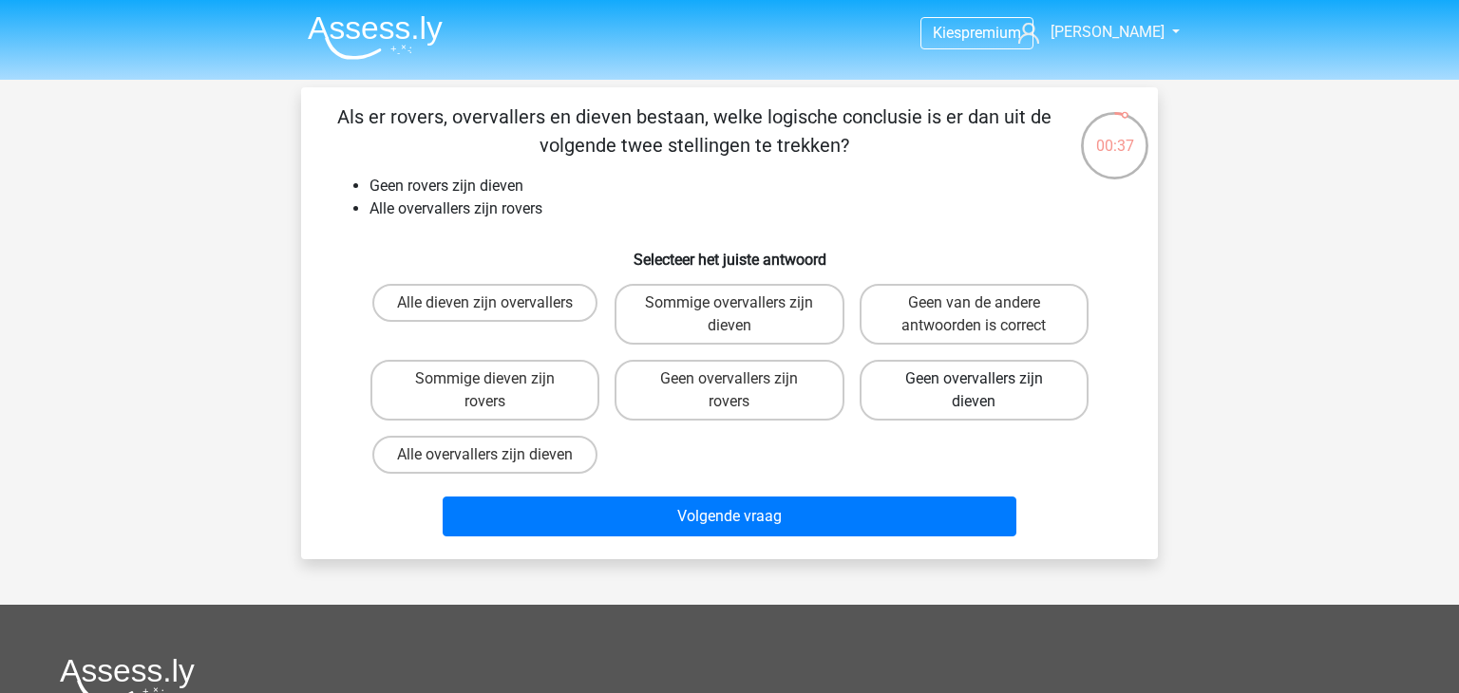
click at [944, 372] on label "Geen overvallers zijn dieven" at bounding box center [974, 390] width 229 height 61
click at [974, 379] on input "Geen overvallers zijn dieven" at bounding box center [980, 385] width 12 height 12
radio input "true"
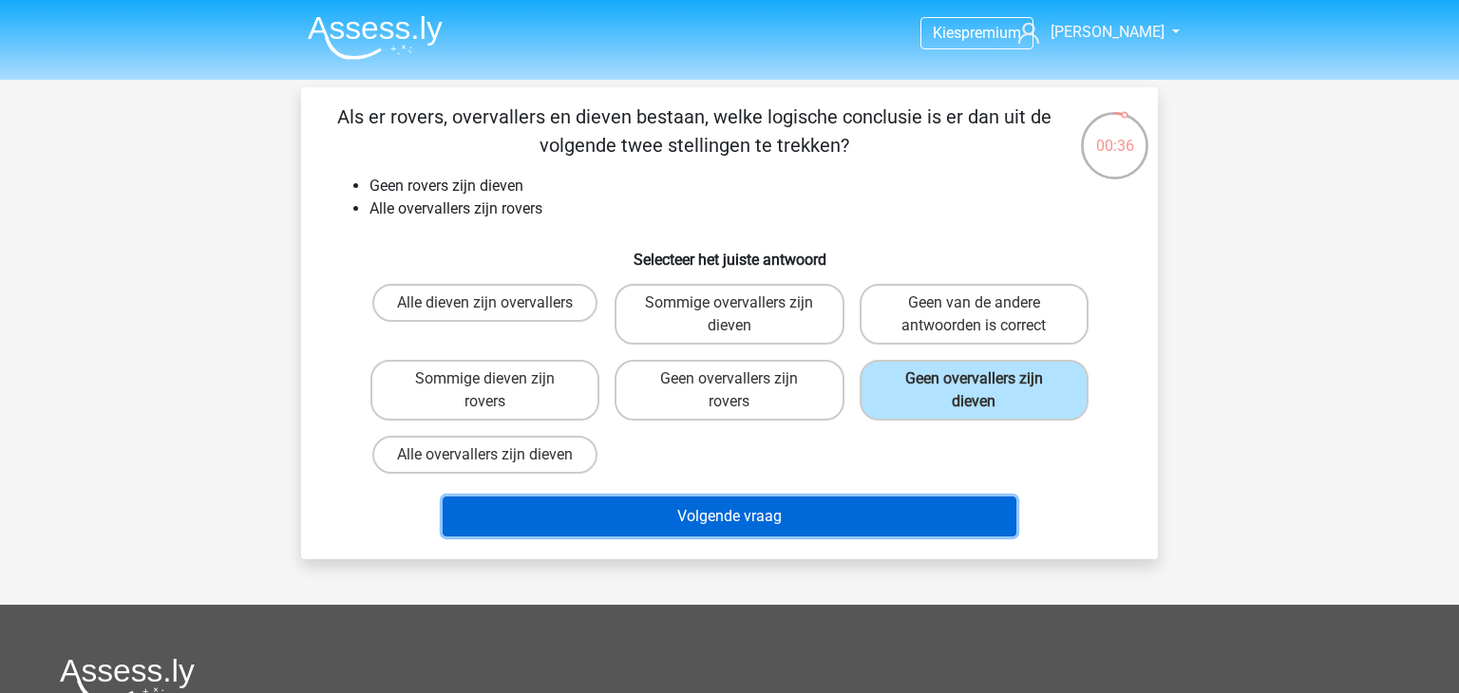
click at [839, 525] on button "Volgende vraag" at bounding box center [730, 517] width 575 height 40
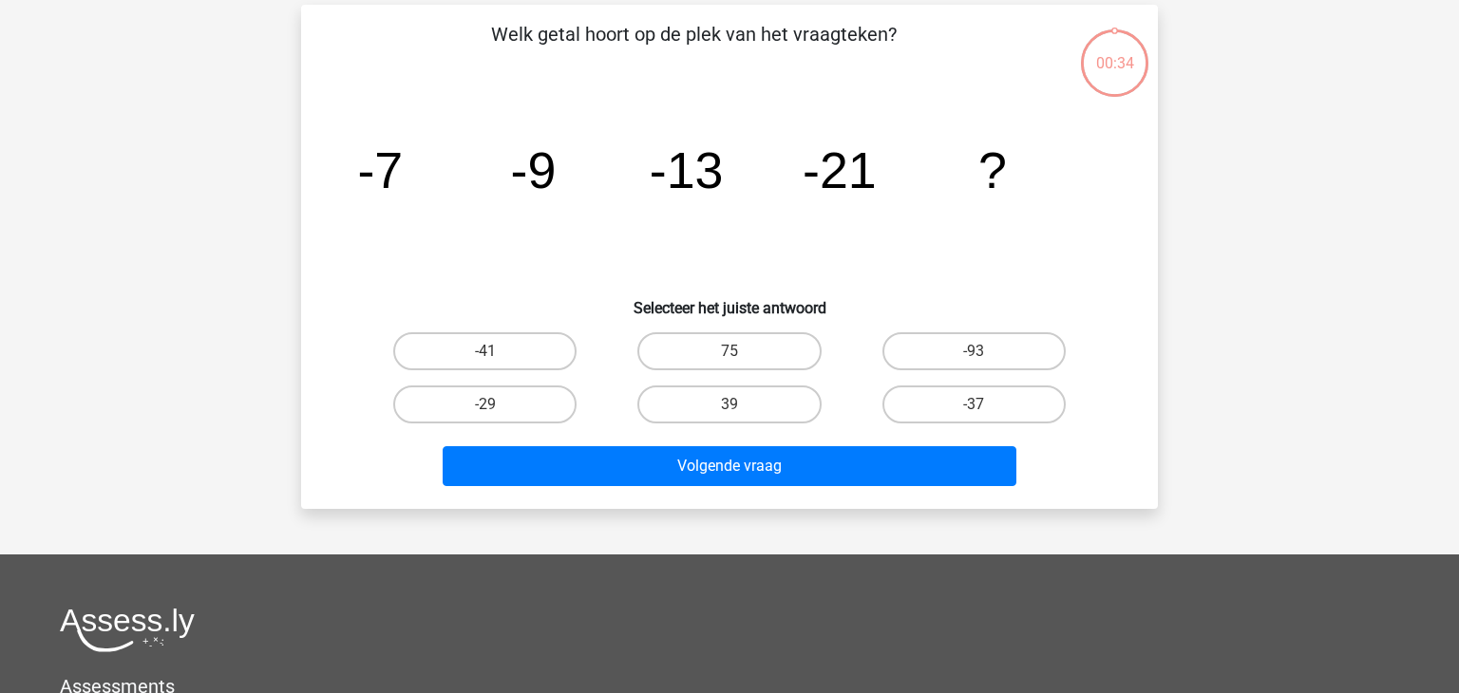
scroll to position [87, 0]
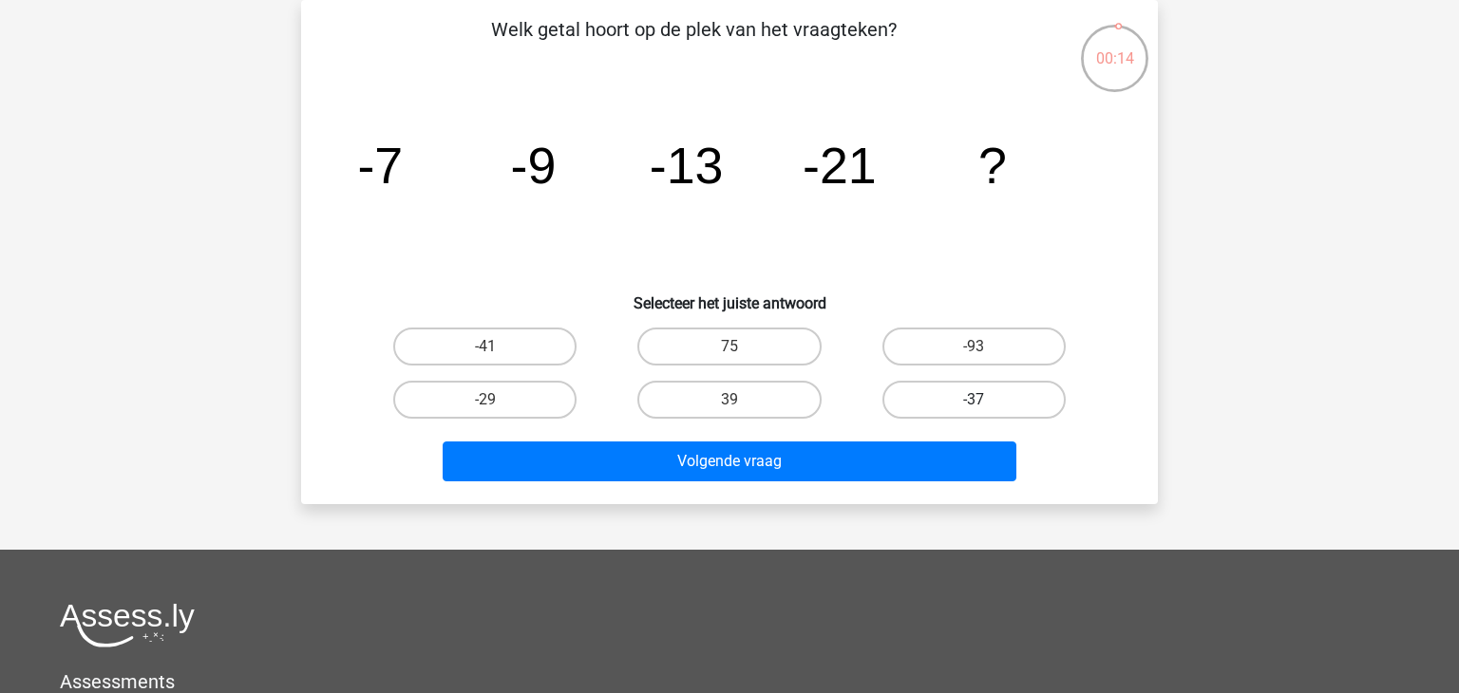
click at [912, 399] on label "-37" at bounding box center [973, 400] width 183 height 38
click at [974, 400] on input "-37" at bounding box center [980, 406] width 12 height 12
radio input "true"
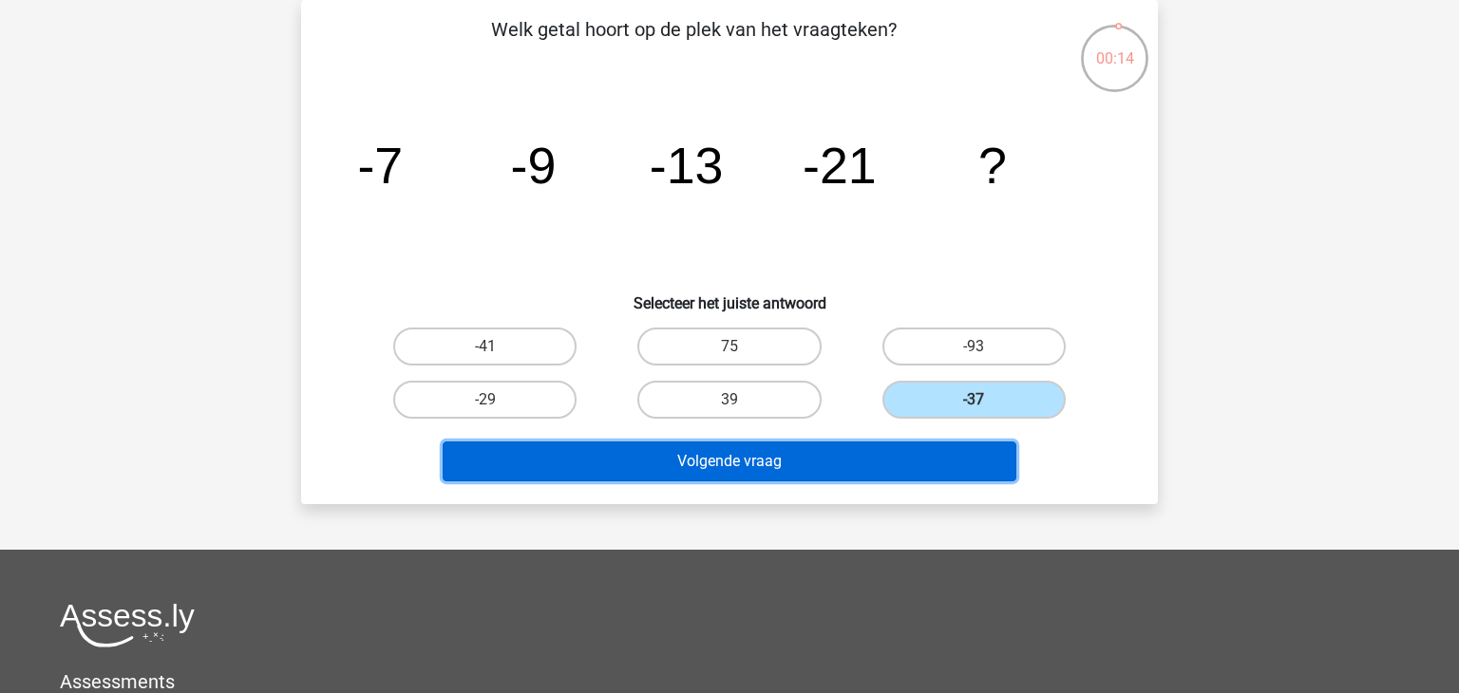
click at [874, 454] on button "Volgende vraag" at bounding box center [730, 462] width 575 height 40
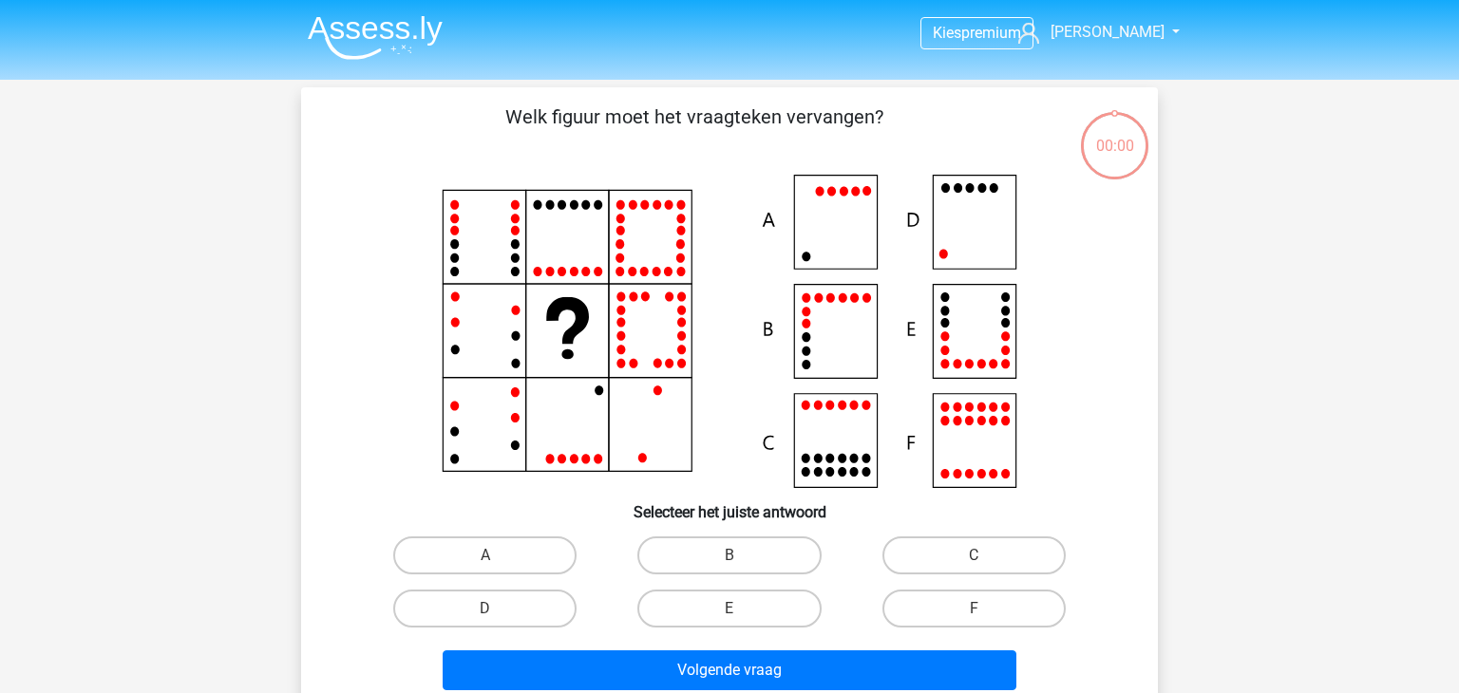
scroll to position [87, 0]
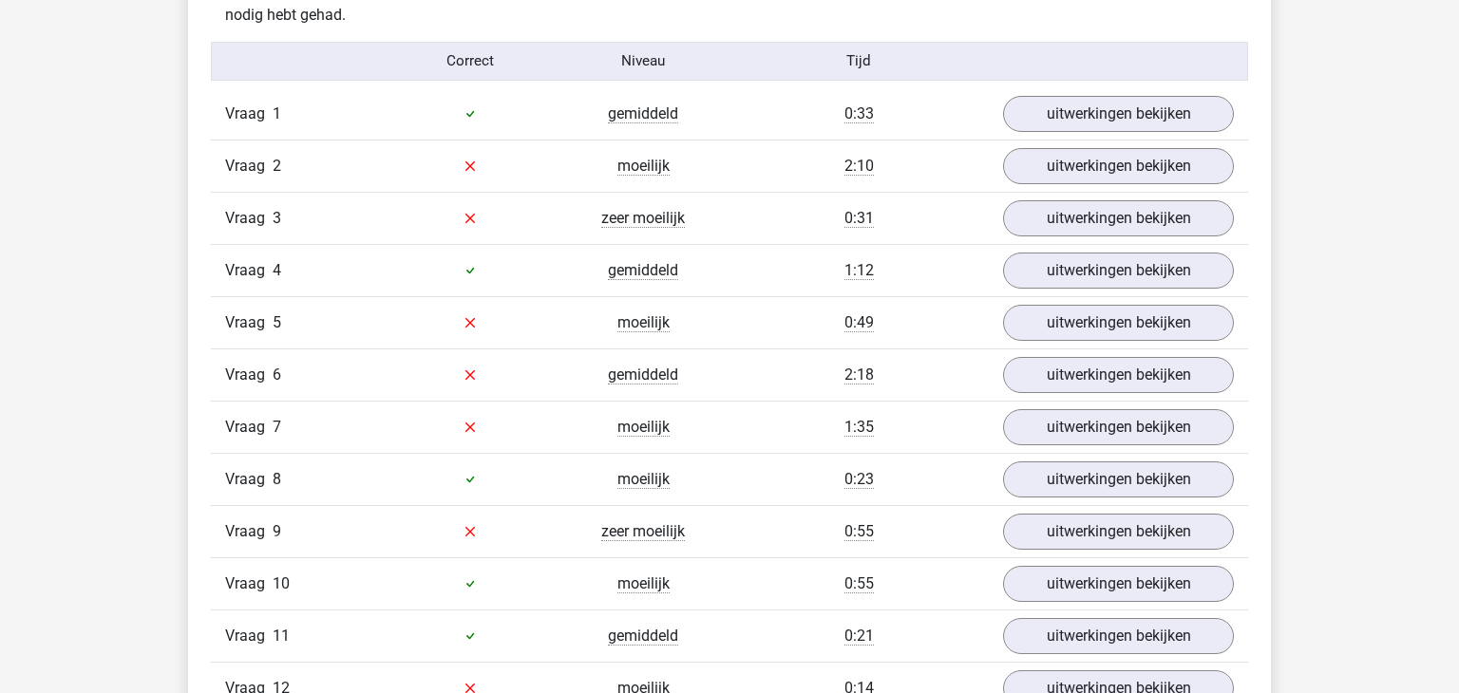
scroll to position [2123, 0]
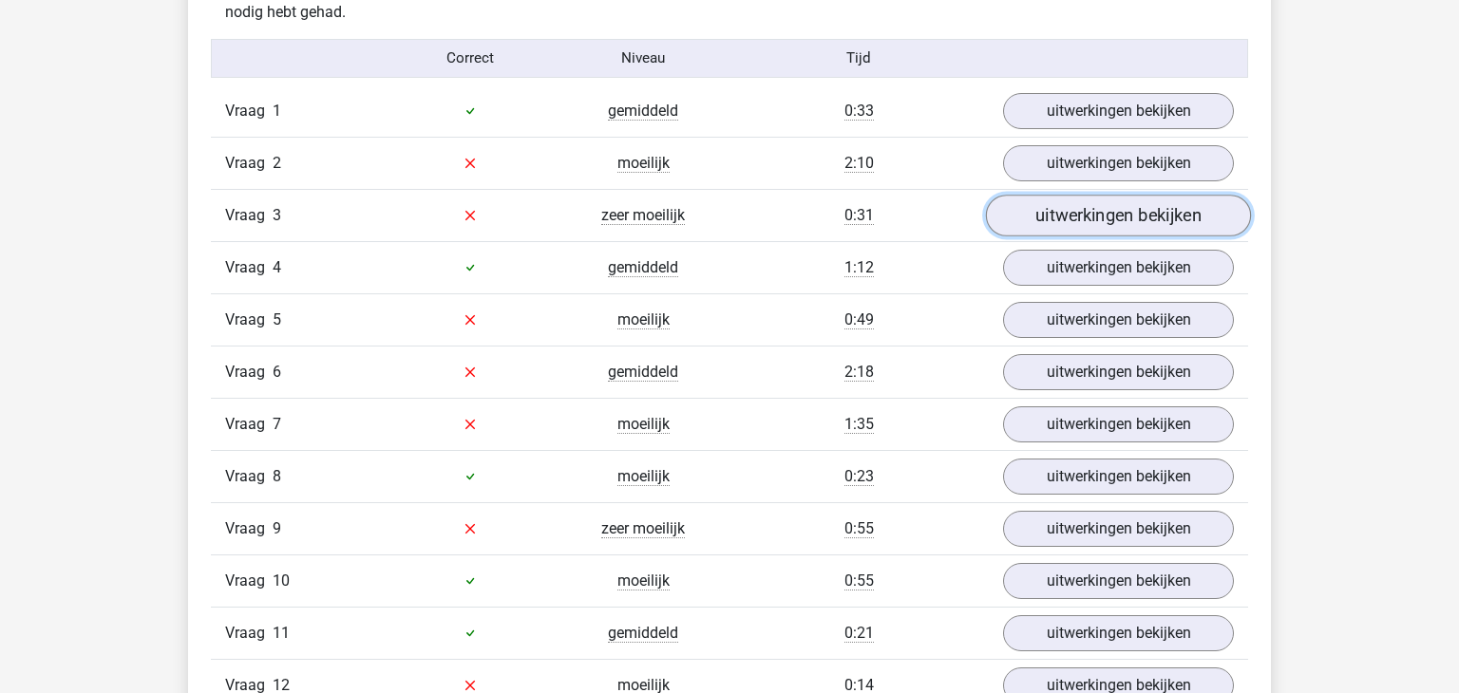
click at [1101, 225] on link "uitwerkingen bekijken" at bounding box center [1118, 216] width 265 height 42
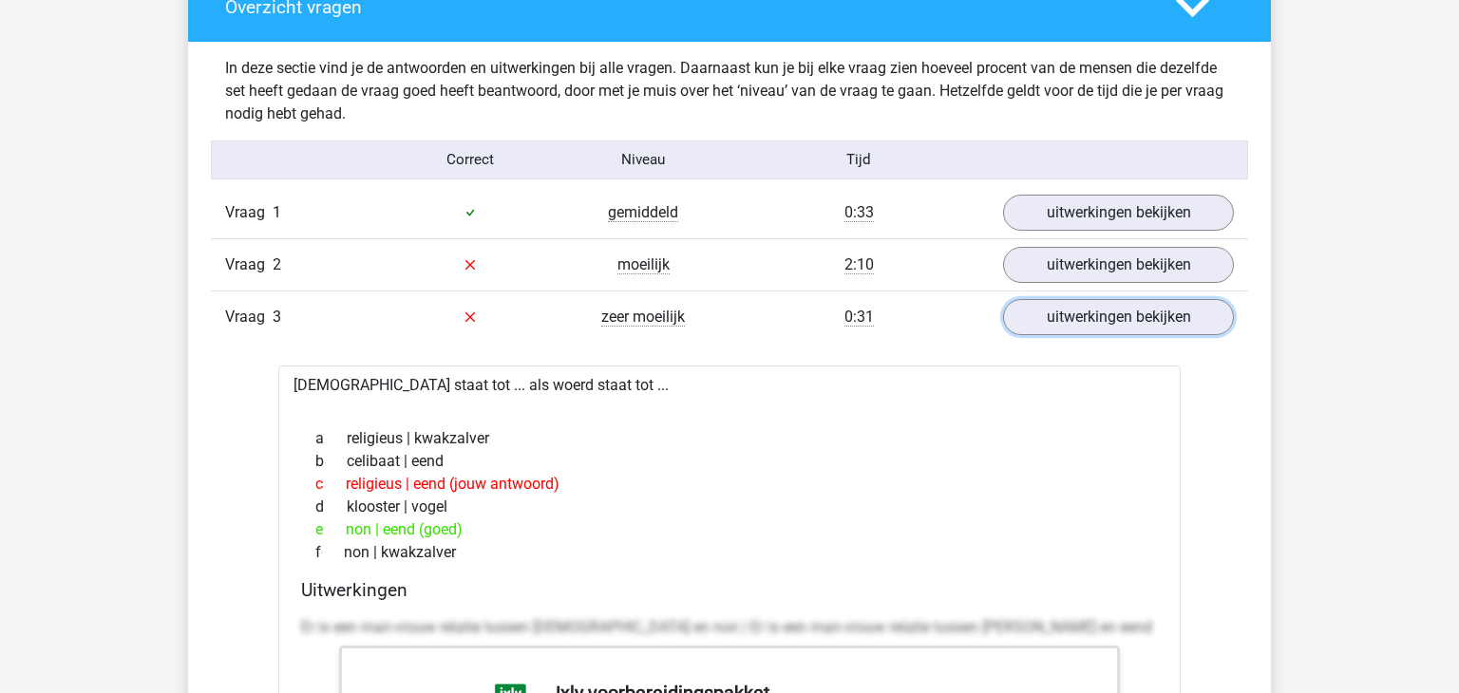
scroll to position [2021, 0]
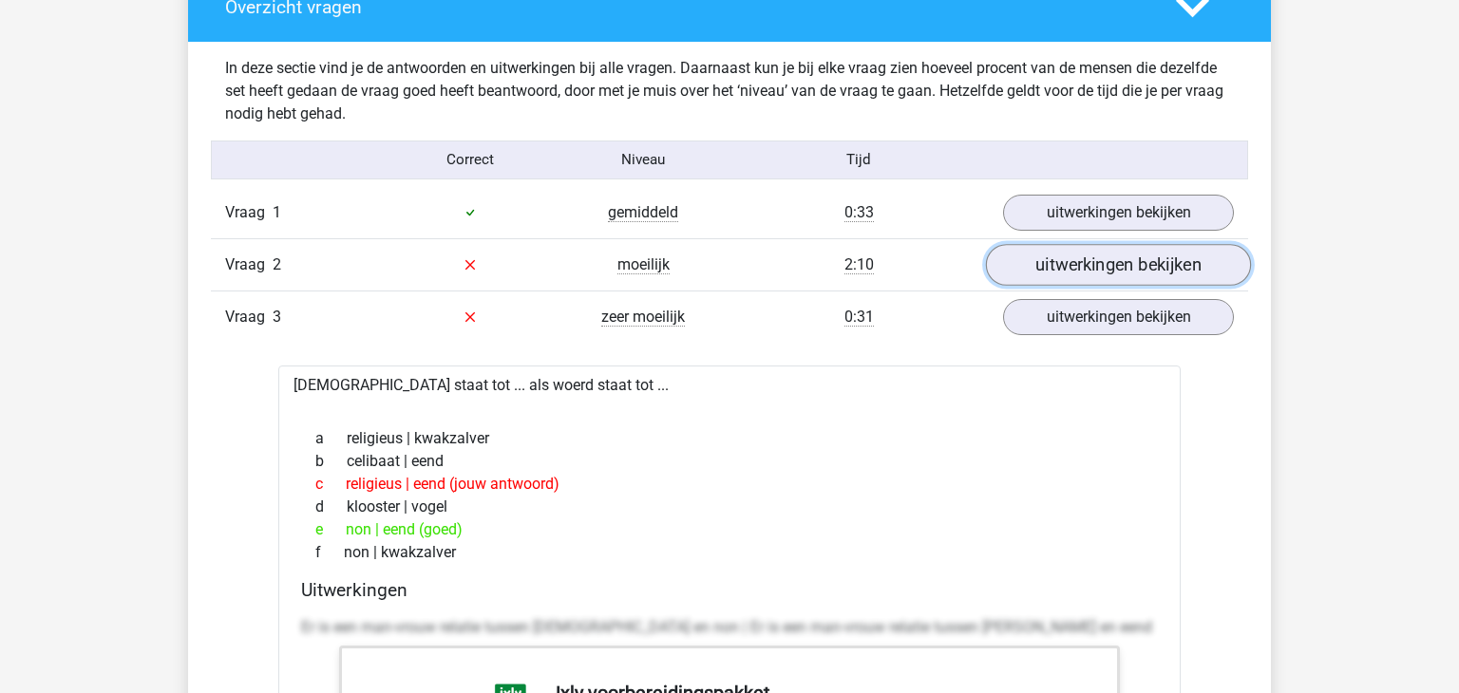
click at [1086, 278] on link "uitwerkingen bekijken" at bounding box center [1118, 265] width 265 height 42
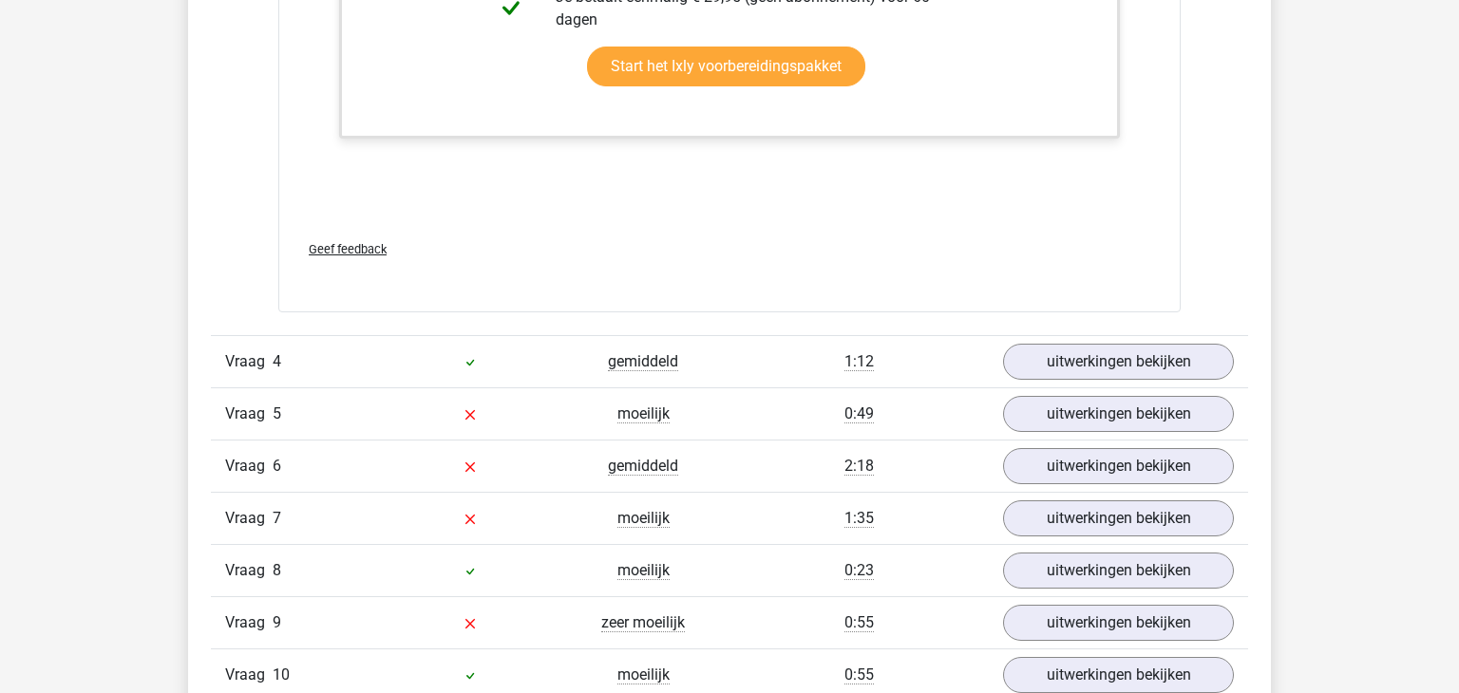
scroll to position [3783, 0]
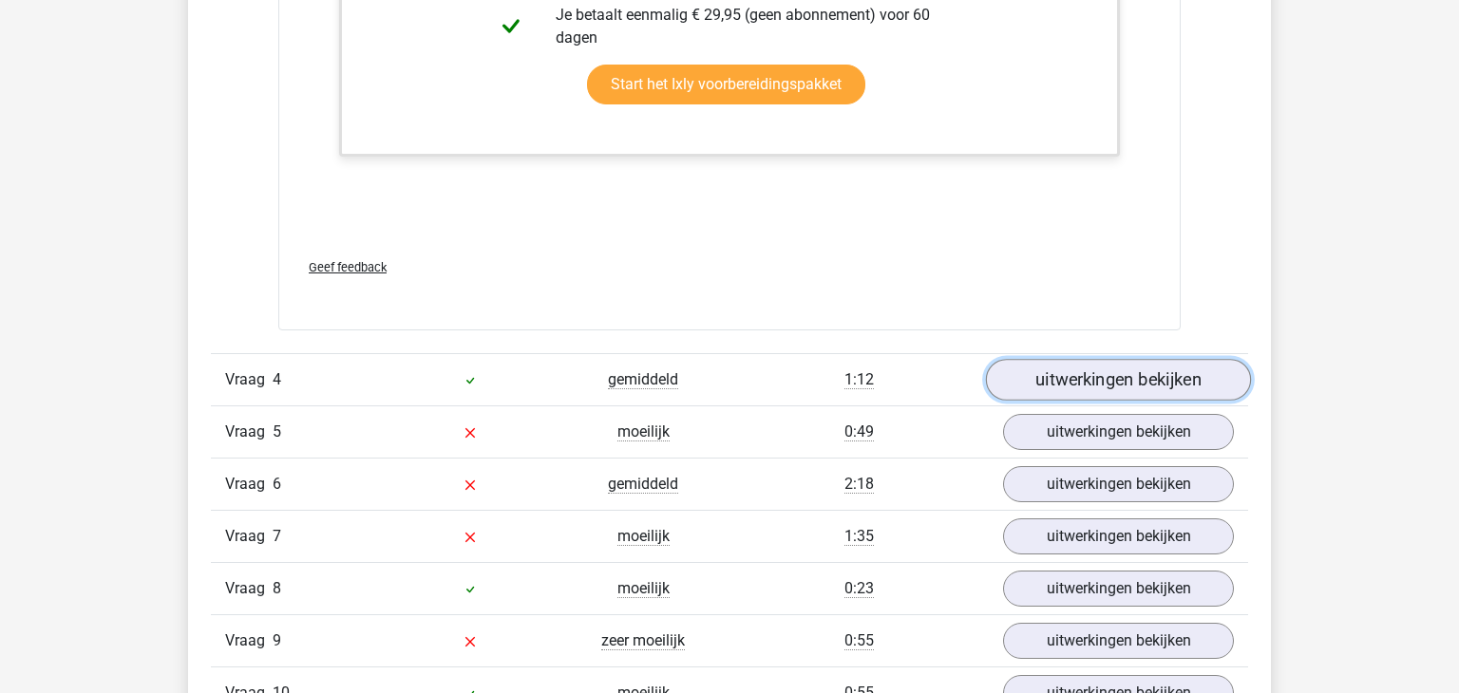
click at [1113, 401] on link "uitwerkingen bekijken" at bounding box center [1118, 380] width 265 height 42
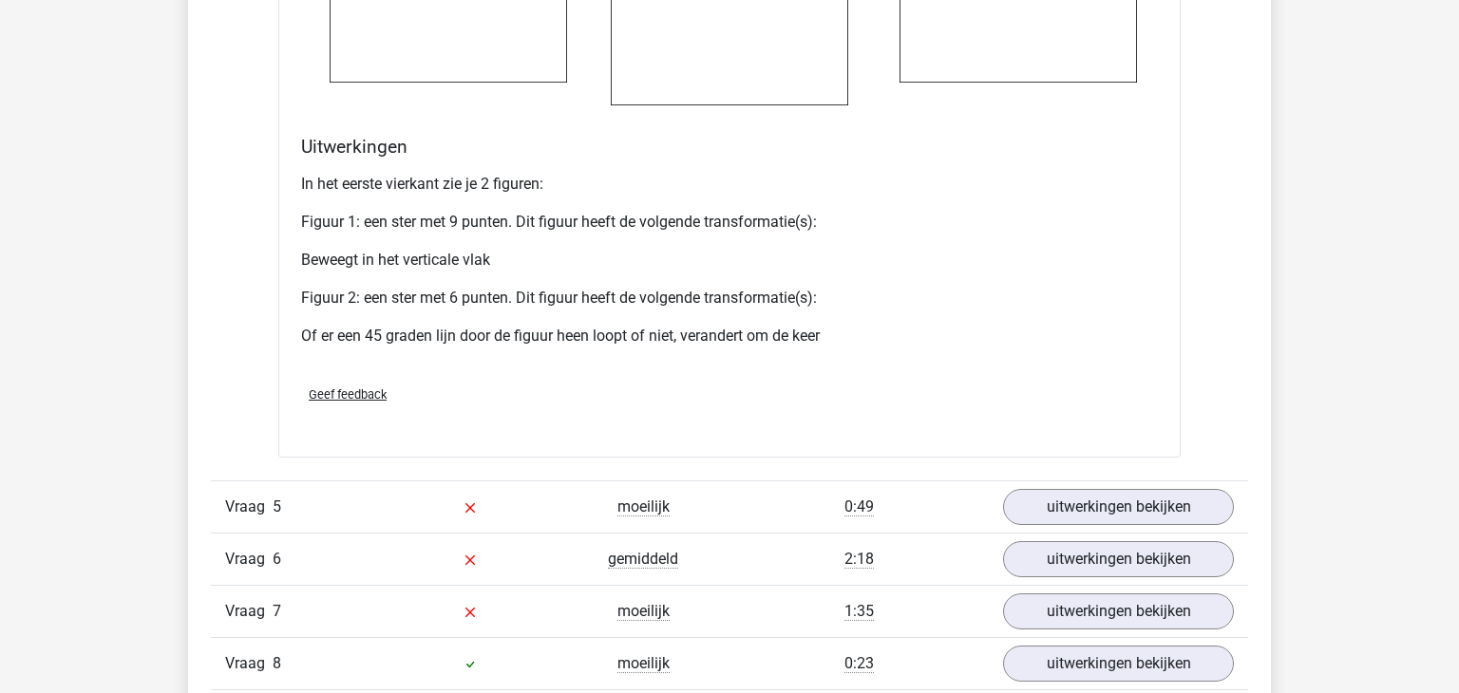
scroll to position [5050, 0]
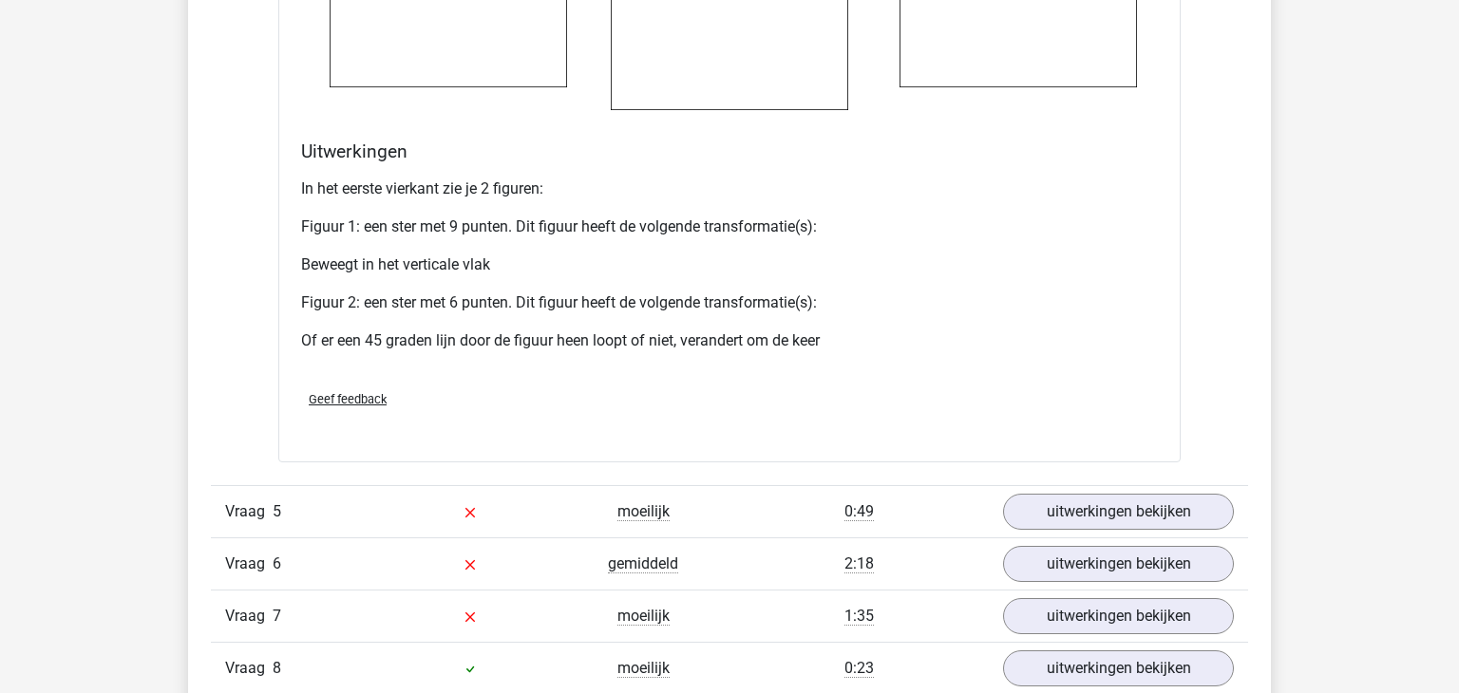
click at [797, 314] on p "Figuur 2: een ster met 6 punten. Dit figuur heeft de volgende transformatie(s):" at bounding box center [729, 303] width 857 height 23
click at [697, 349] on p "Of er een 45 graden lijn door de figuur heen loopt of niet, verandert om de keer" at bounding box center [729, 341] width 857 height 23
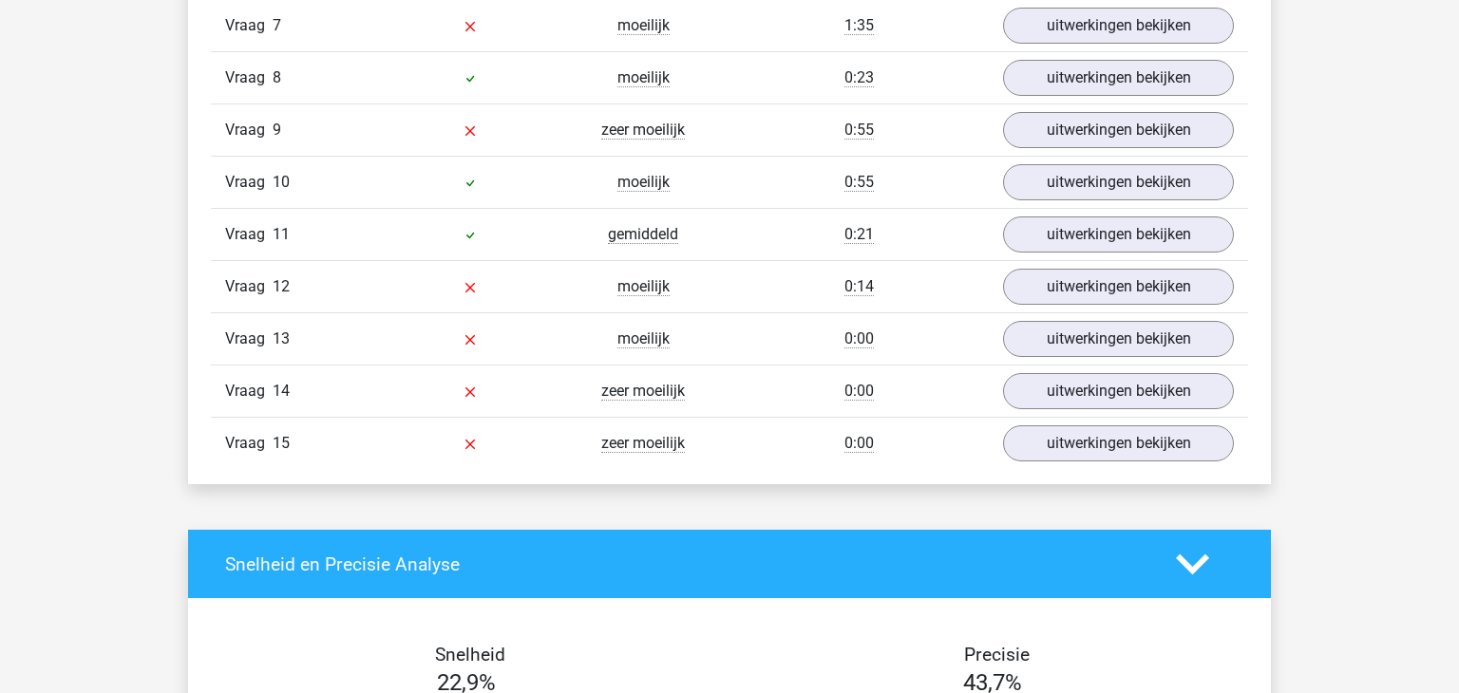
scroll to position [5642, 0]
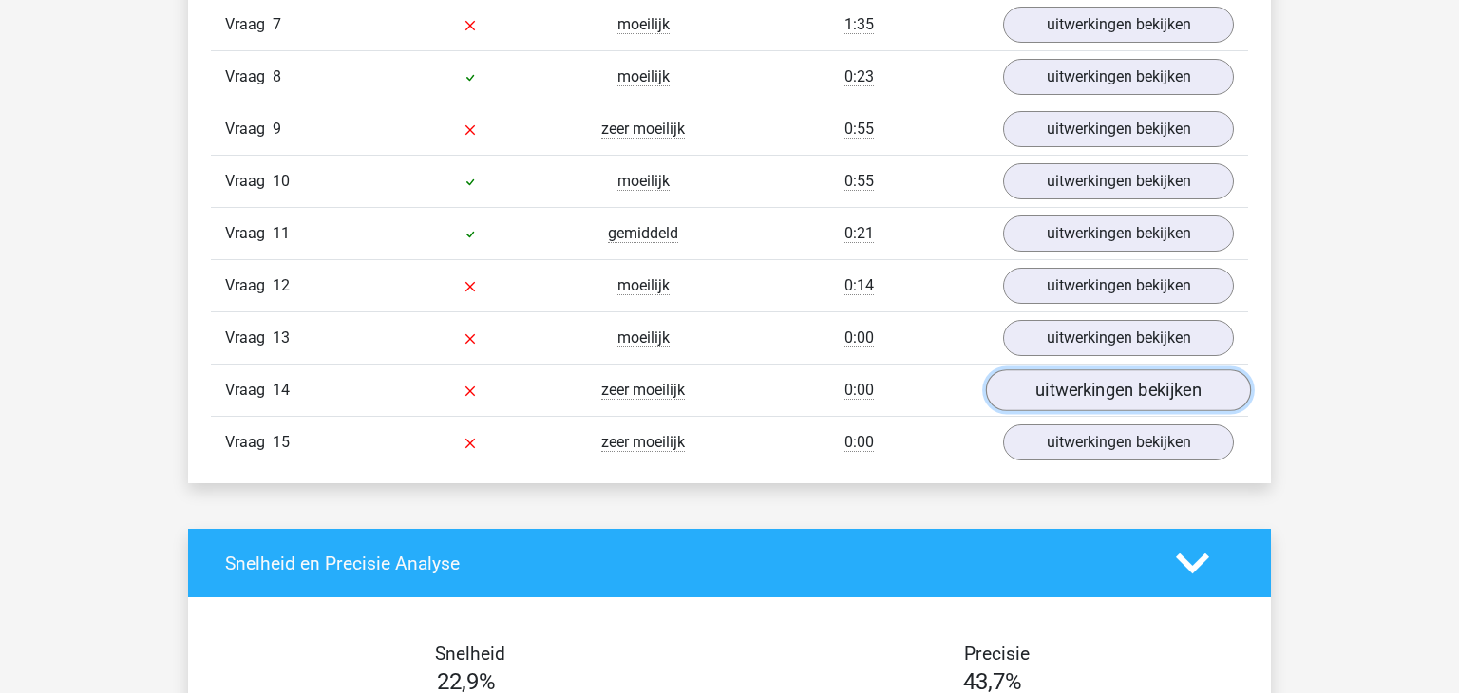
click at [1043, 411] on link "uitwerkingen bekijken" at bounding box center [1118, 390] width 265 height 42
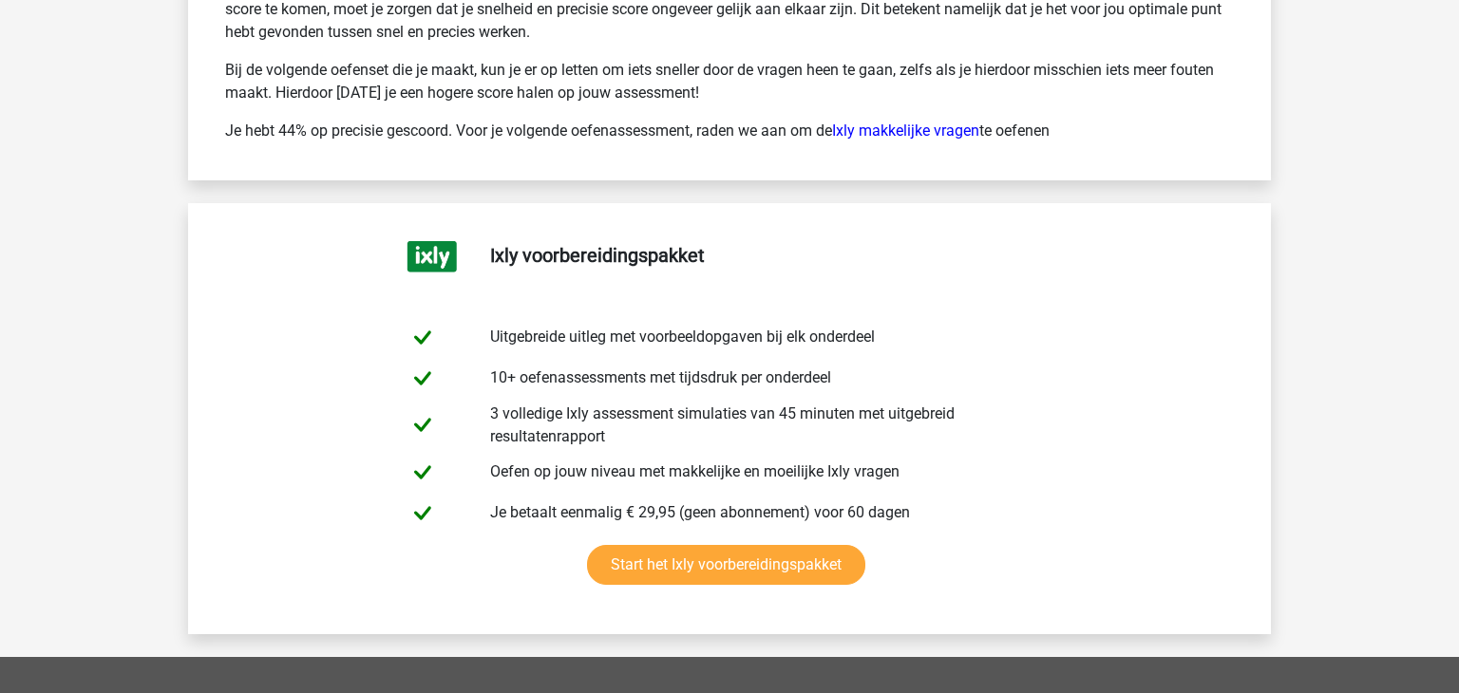
scroll to position [8611, 0]
